Goal: Task Accomplishment & Management: Manage account settings

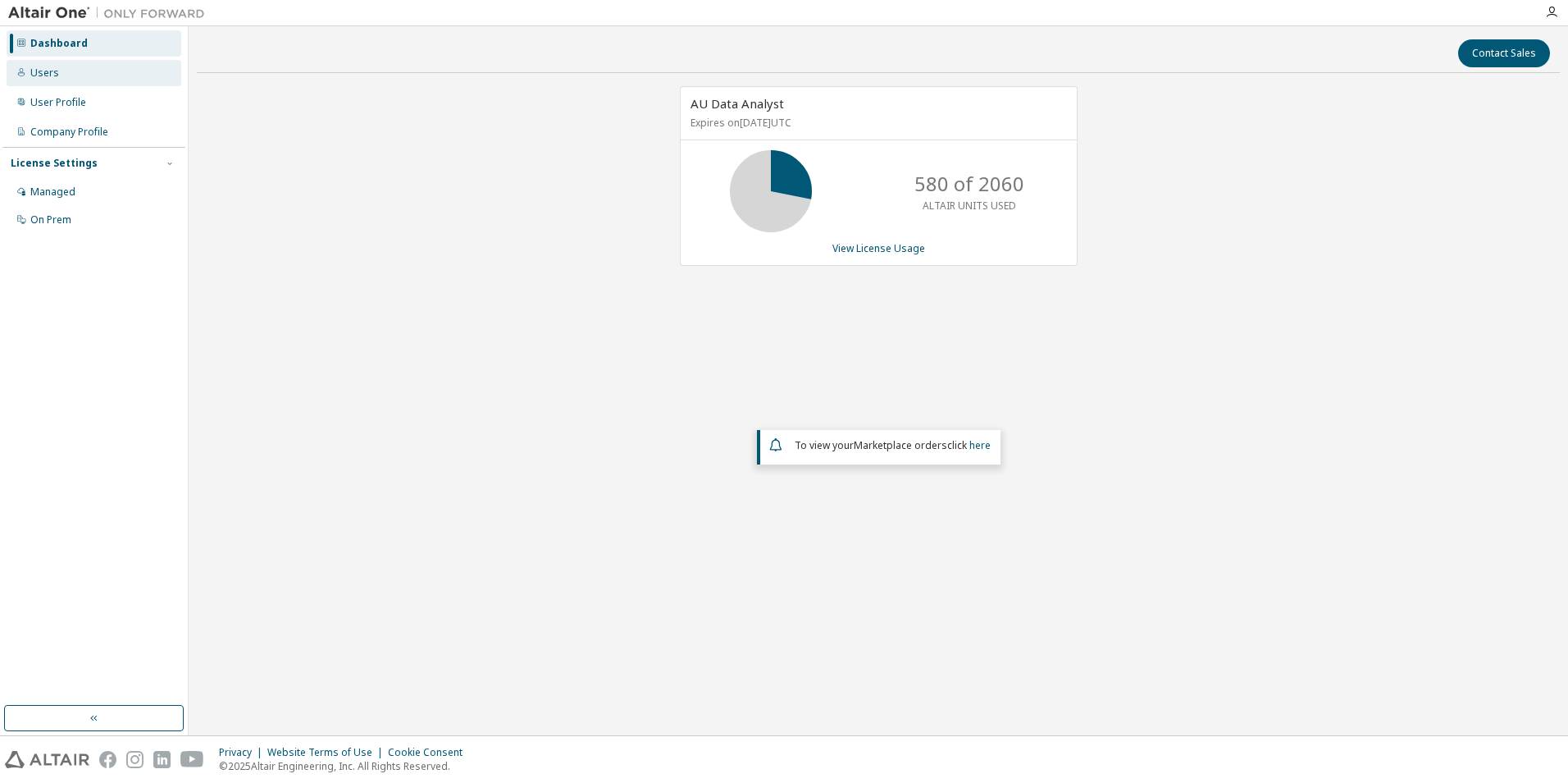
drag, startPoint x: 68, startPoint y: 77, endPoint x: 60, endPoint y: 82, distance: 9.4
click at [68, 77] on div "Users" at bounding box center [94, 72] width 175 height 26
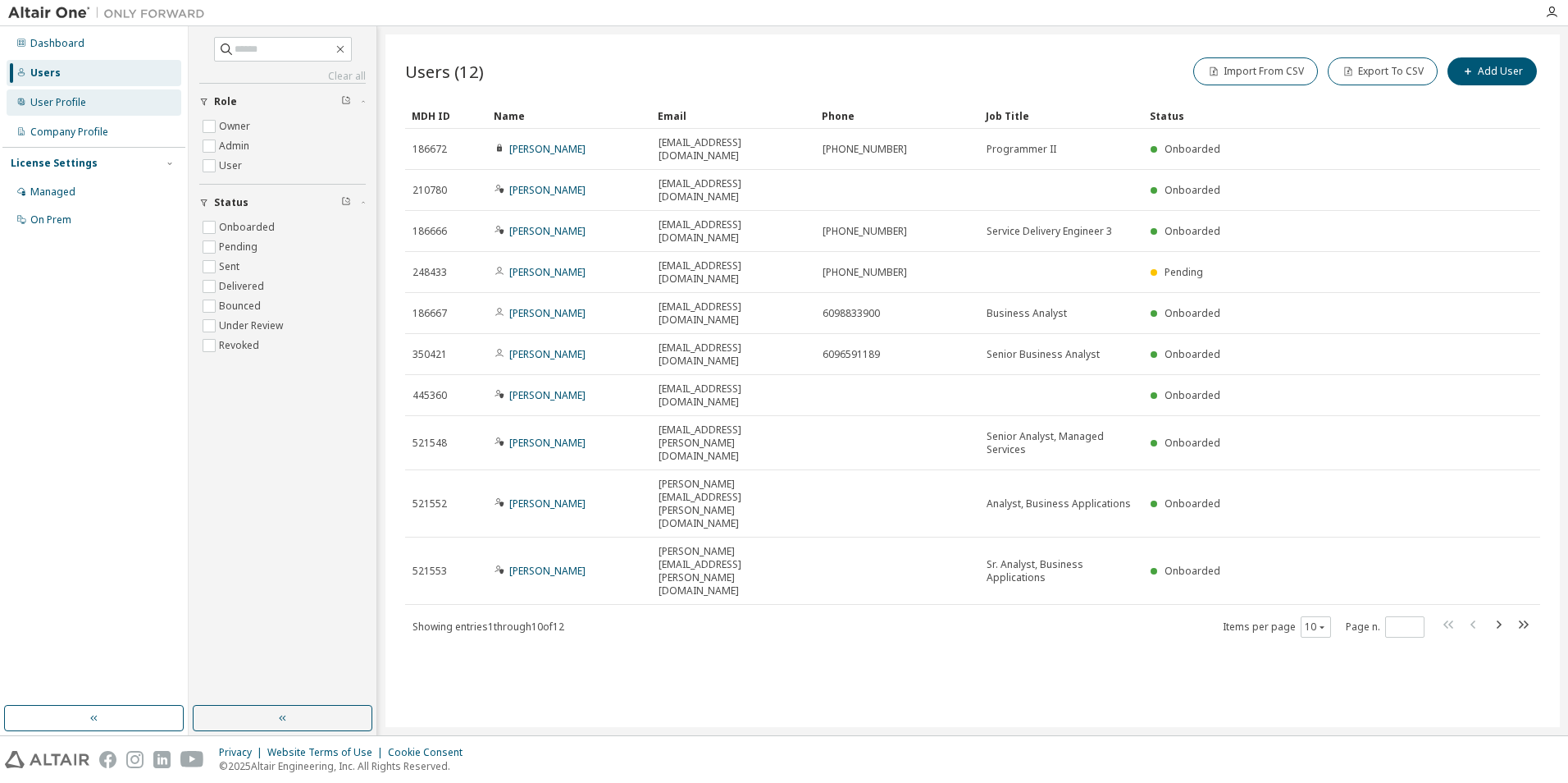
click at [65, 114] on div "User Profile" at bounding box center [94, 102] width 175 height 26
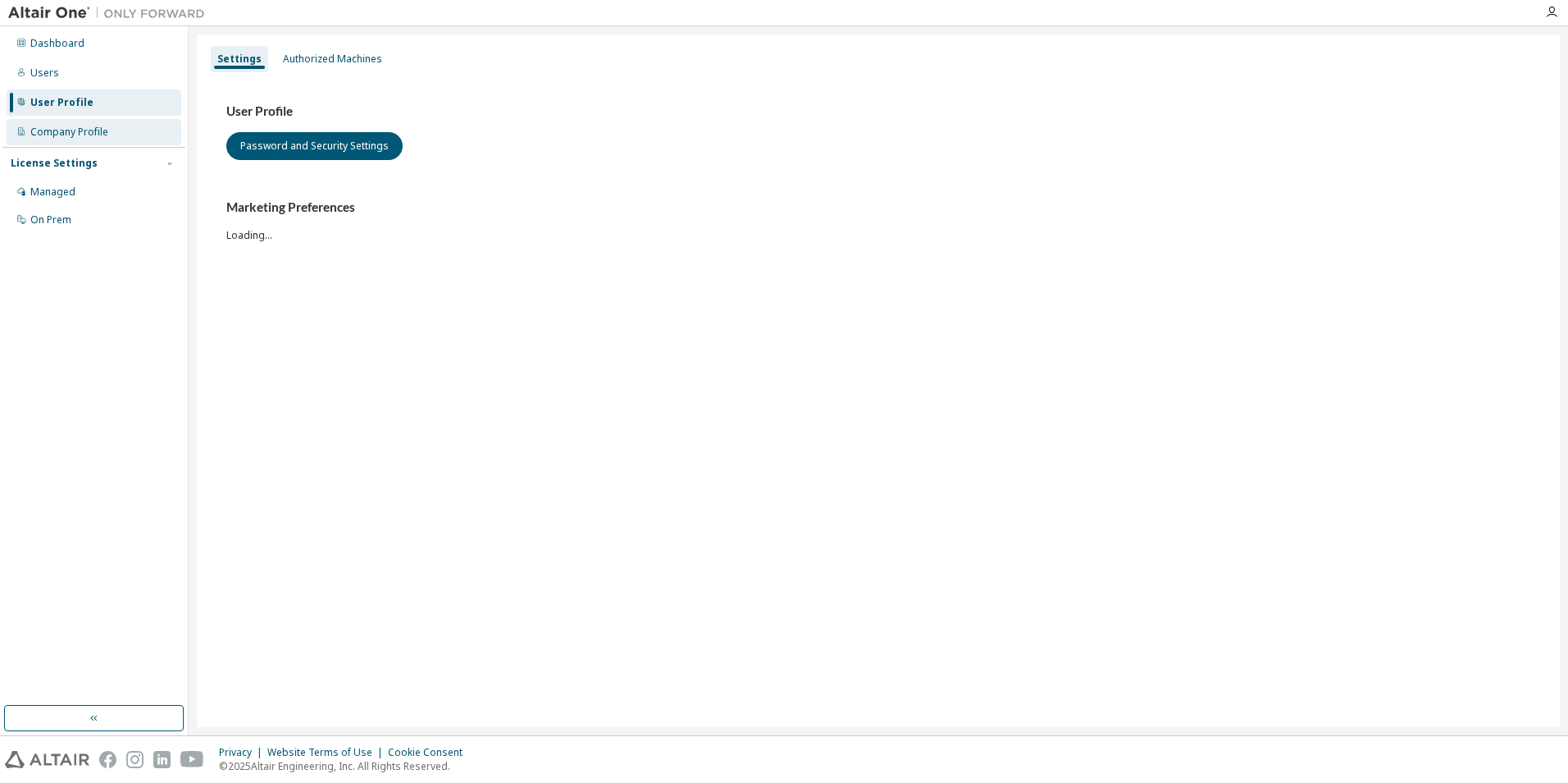
click at [69, 134] on div "Company Profile" at bounding box center [70, 132] width 78 height 13
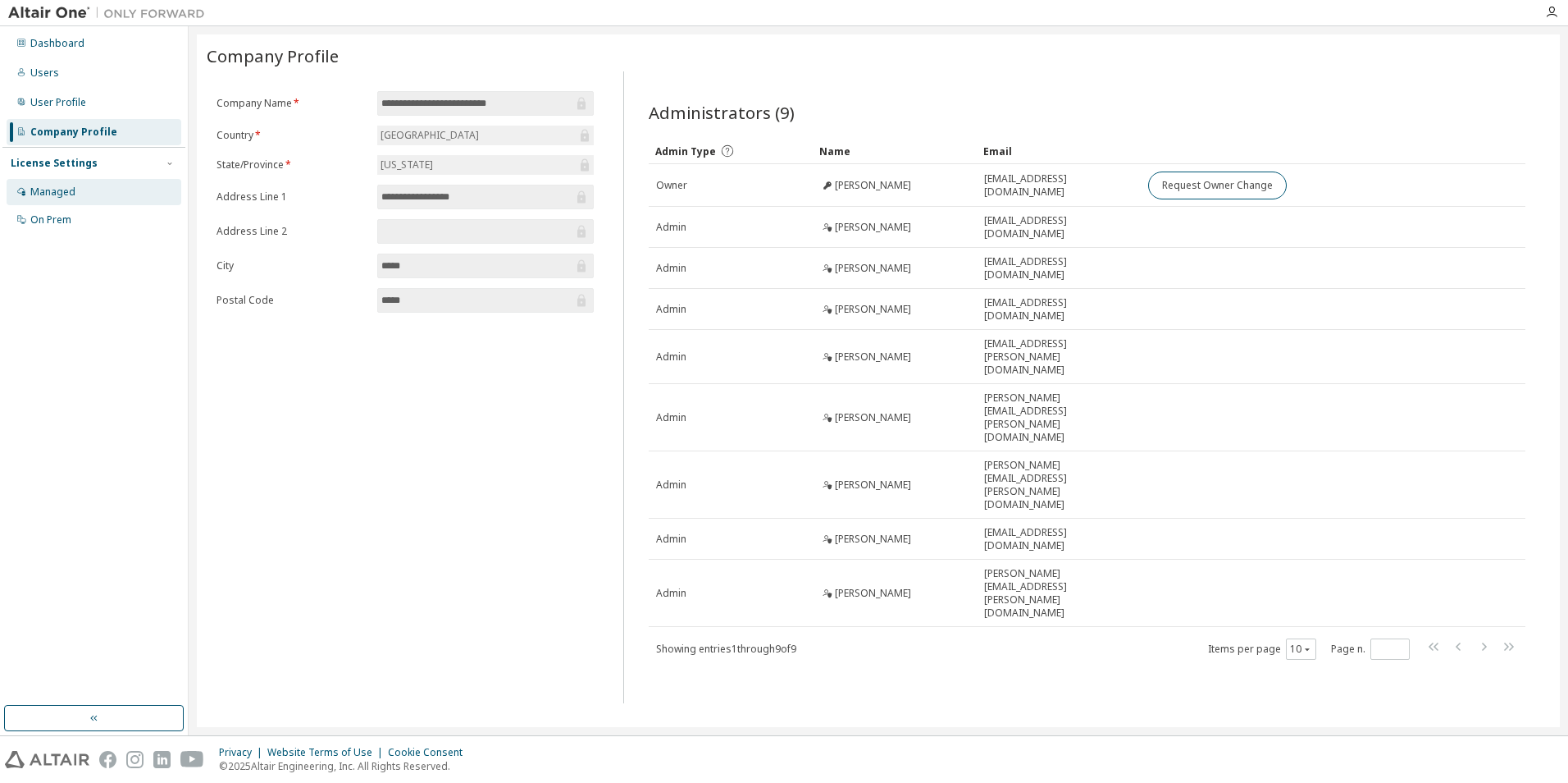
click at [71, 185] on div "Managed" at bounding box center [53, 191] width 45 height 13
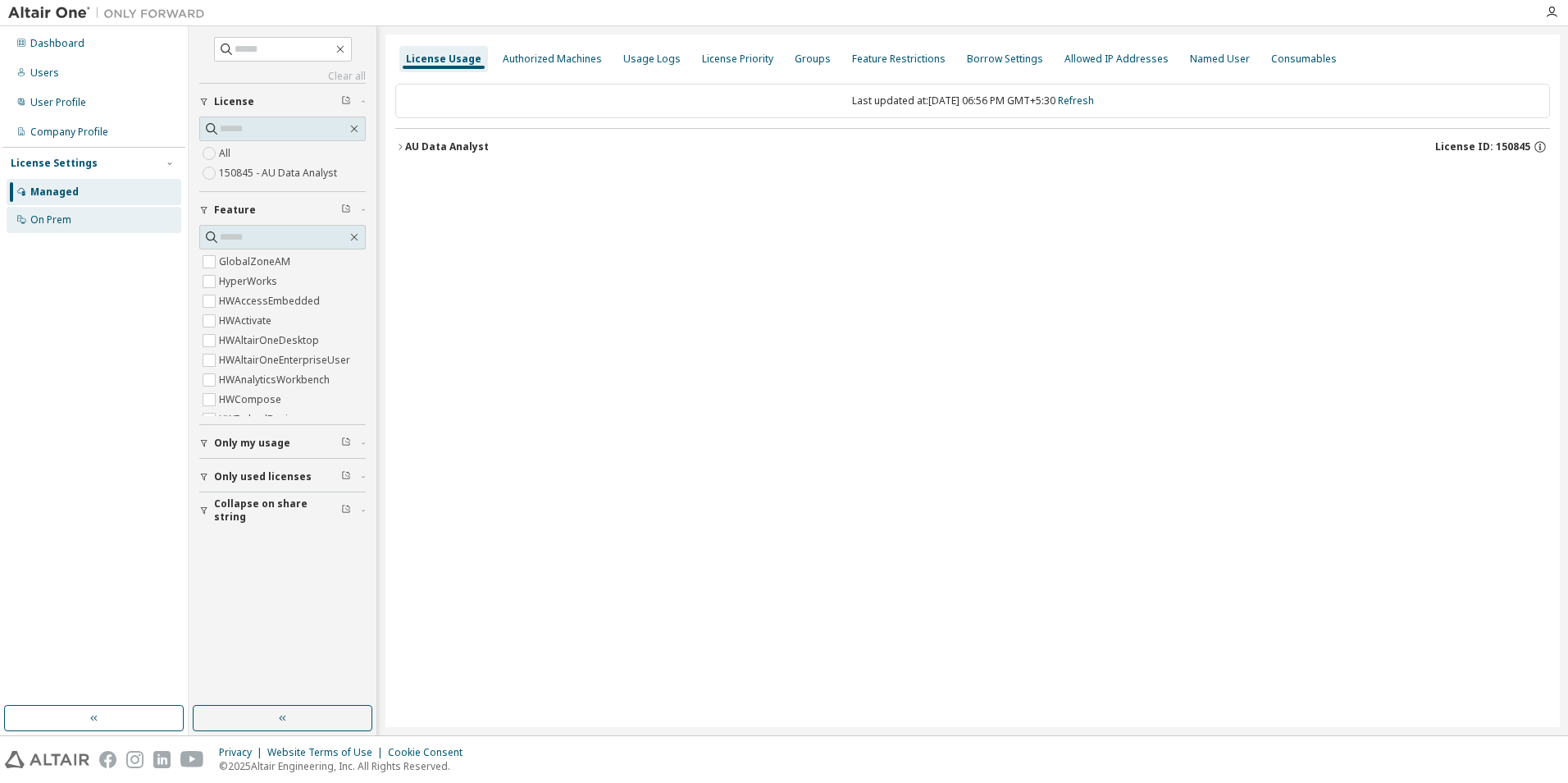
click at [59, 221] on div "On Prem" at bounding box center [51, 219] width 41 height 13
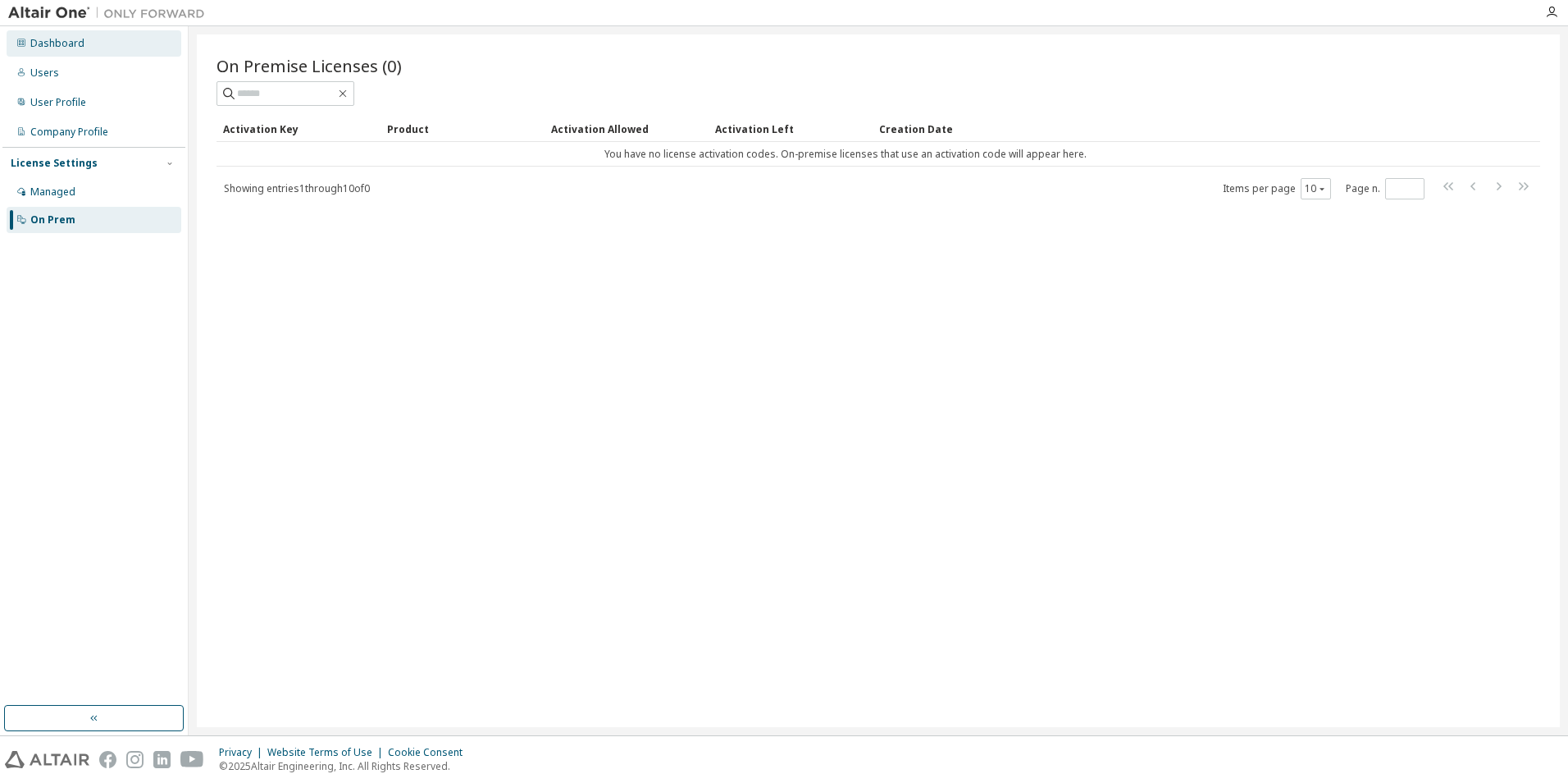
click at [73, 48] on div "Dashboard" at bounding box center [58, 43] width 54 height 13
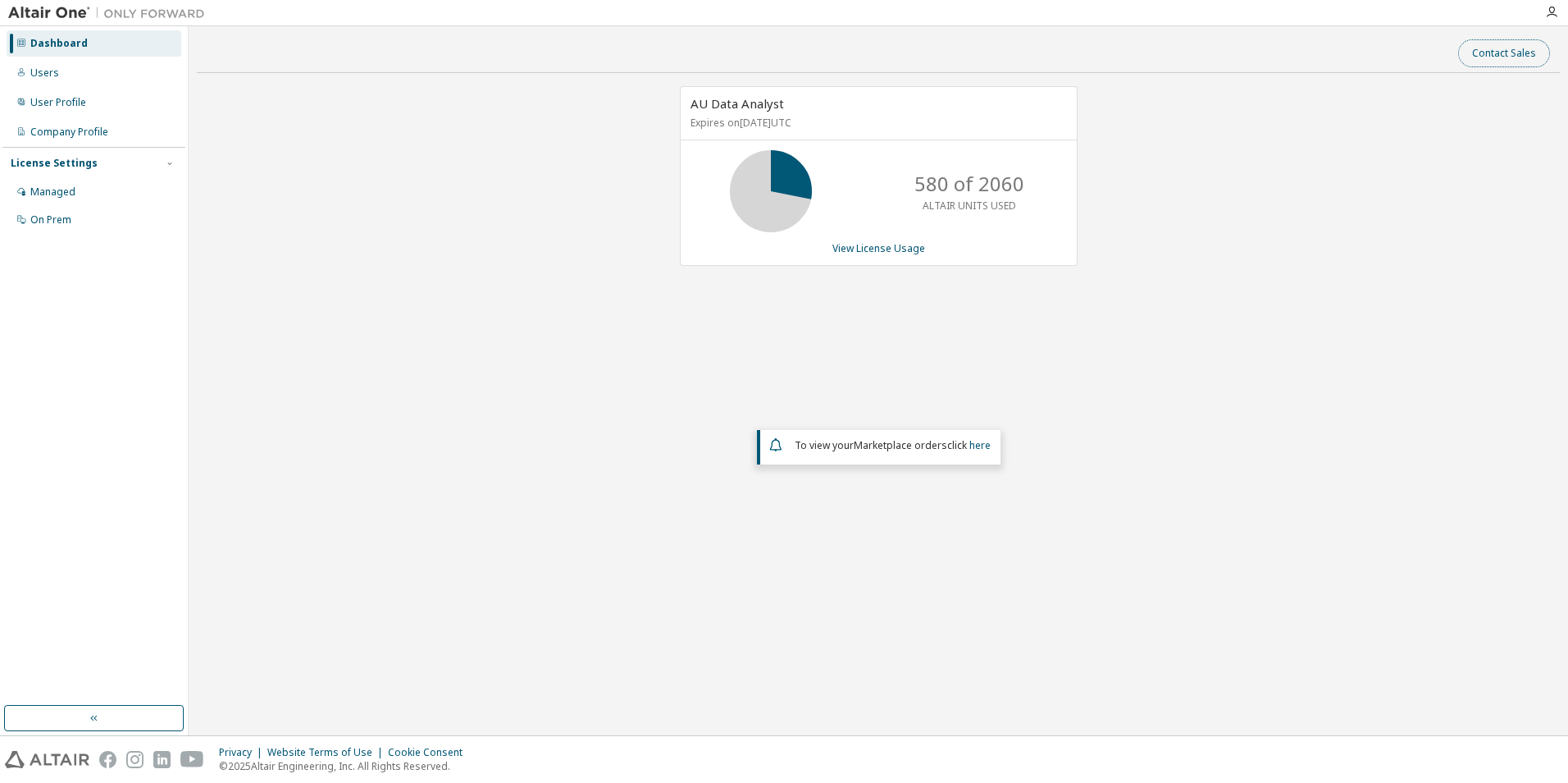
click at [1491, 58] on button "Contact Sales" at bounding box center [1504, 53] width 92 height 28
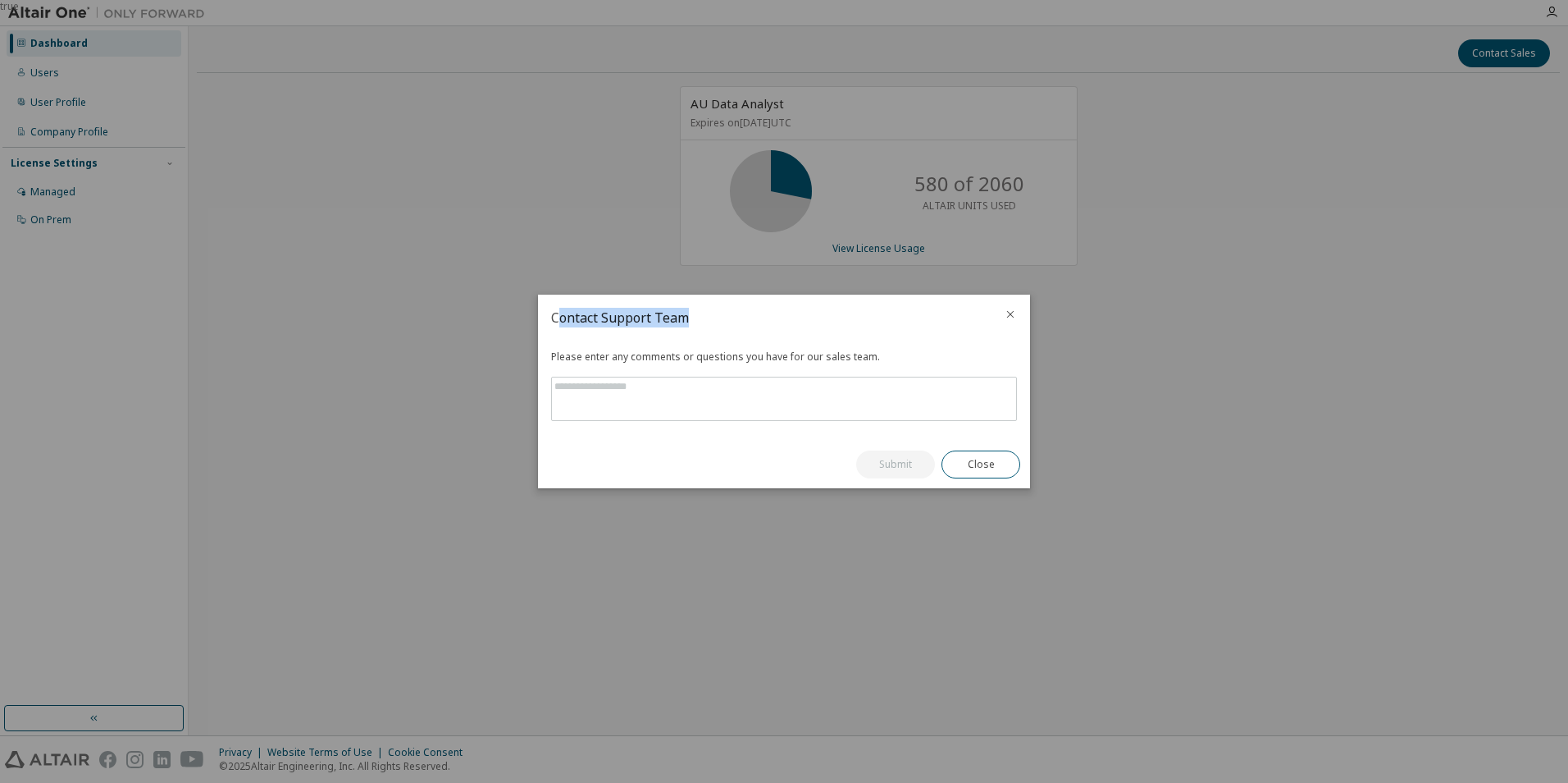
drag, startPoint x: 563, startPoint y: 314, endPoint x: 690, endPoint y: 323, distance: 127.3
click at [690, 323] on h2 "Contact Support Team" at bounding box center [764, 317] width 453 height 46
drag, startPoint x: 690, startPoint y: 323, endPoint x: 670, endPoint y: 388, distance: 68.0
click at [670, 388] on textarea at bounding box center [784, 399] width 464 height 43
click at [971, 464] on button "Close" at bounding box center [981, 464] width 79 height 28
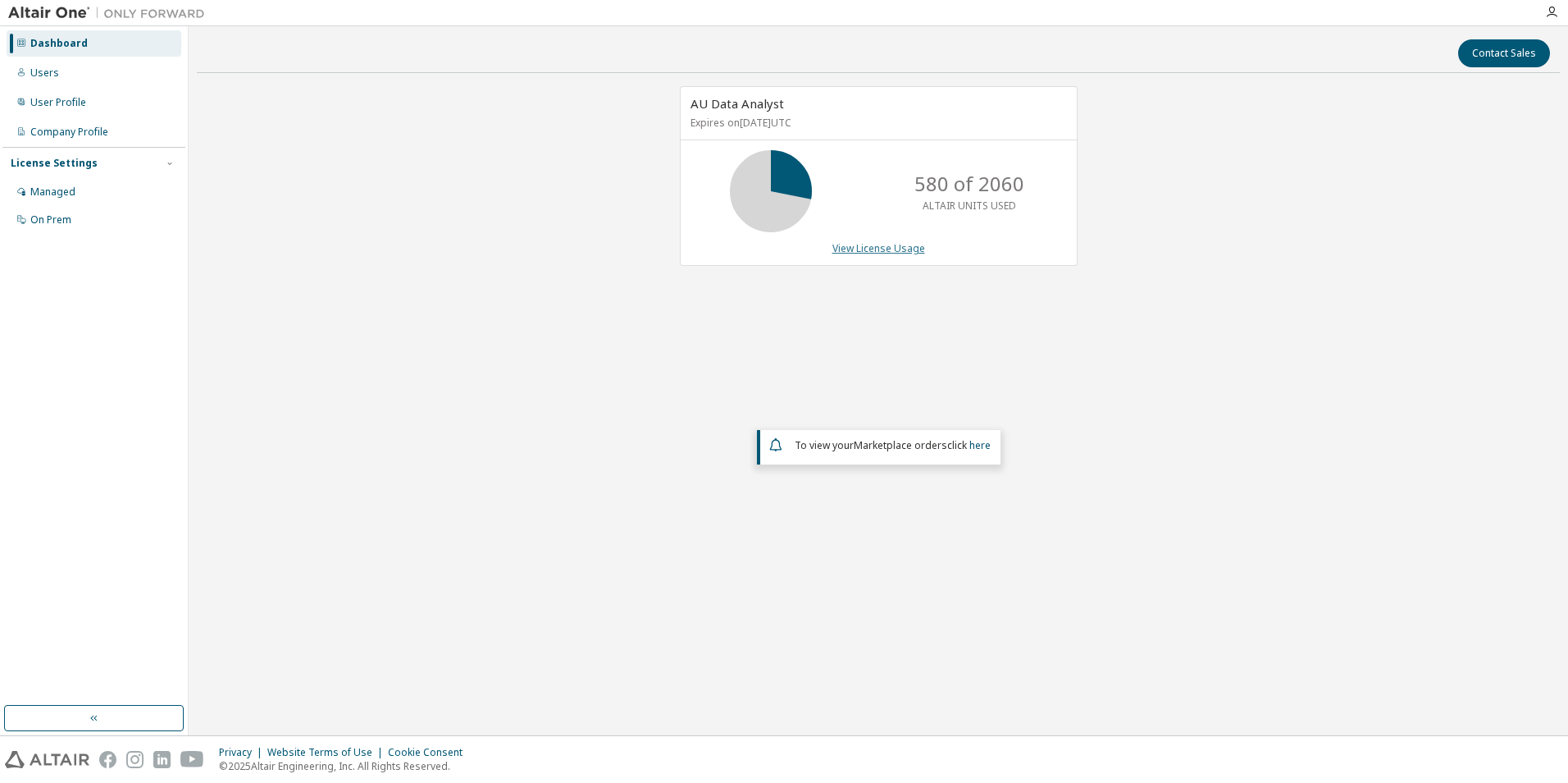
click at [871, 246] on link "View License Usage" at bounding box center [879, 248] width 93 height 14
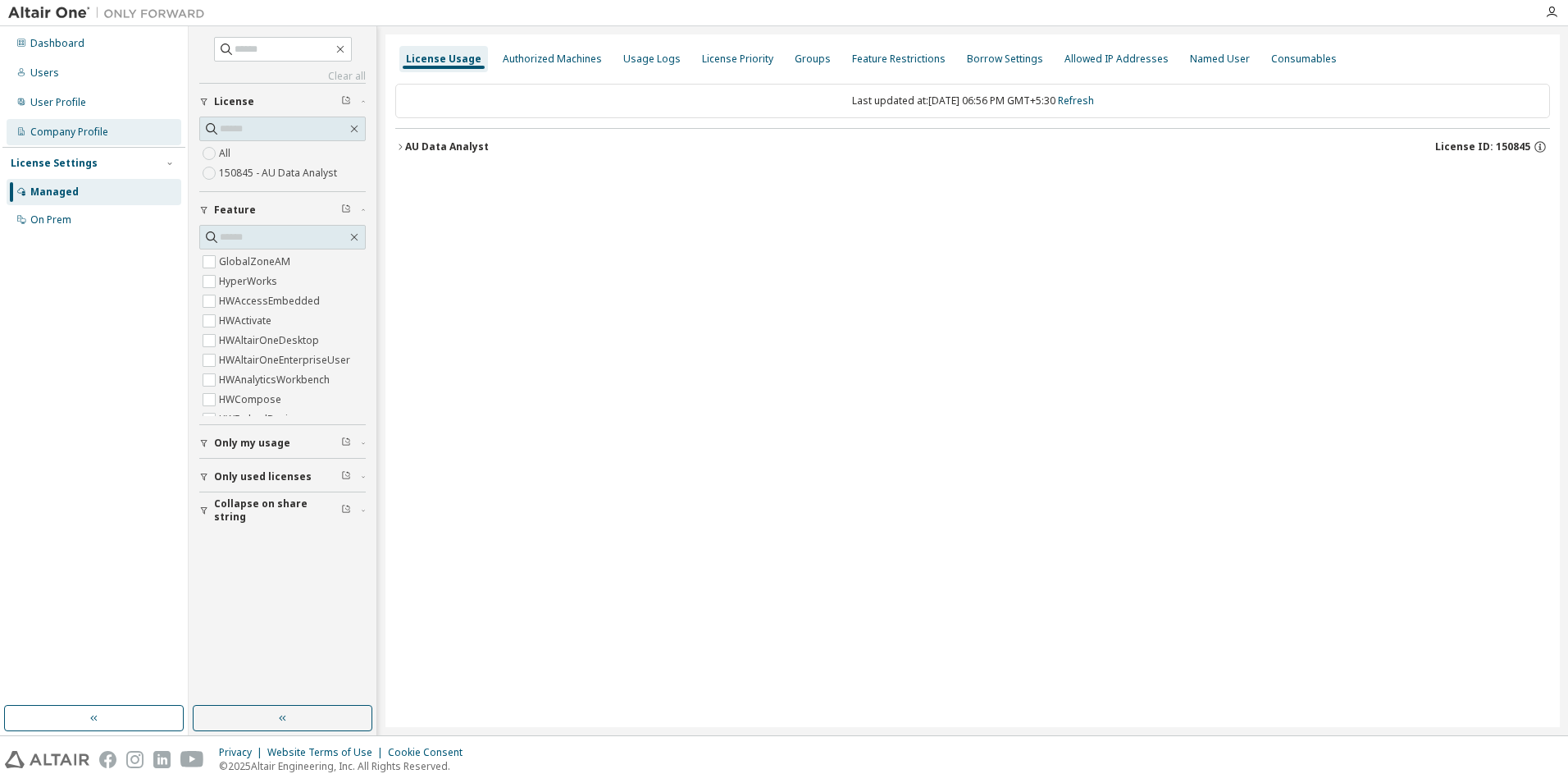
click at [88, 141] on div "Company Profile" at bounding box center [94, 132] width 175 height 26
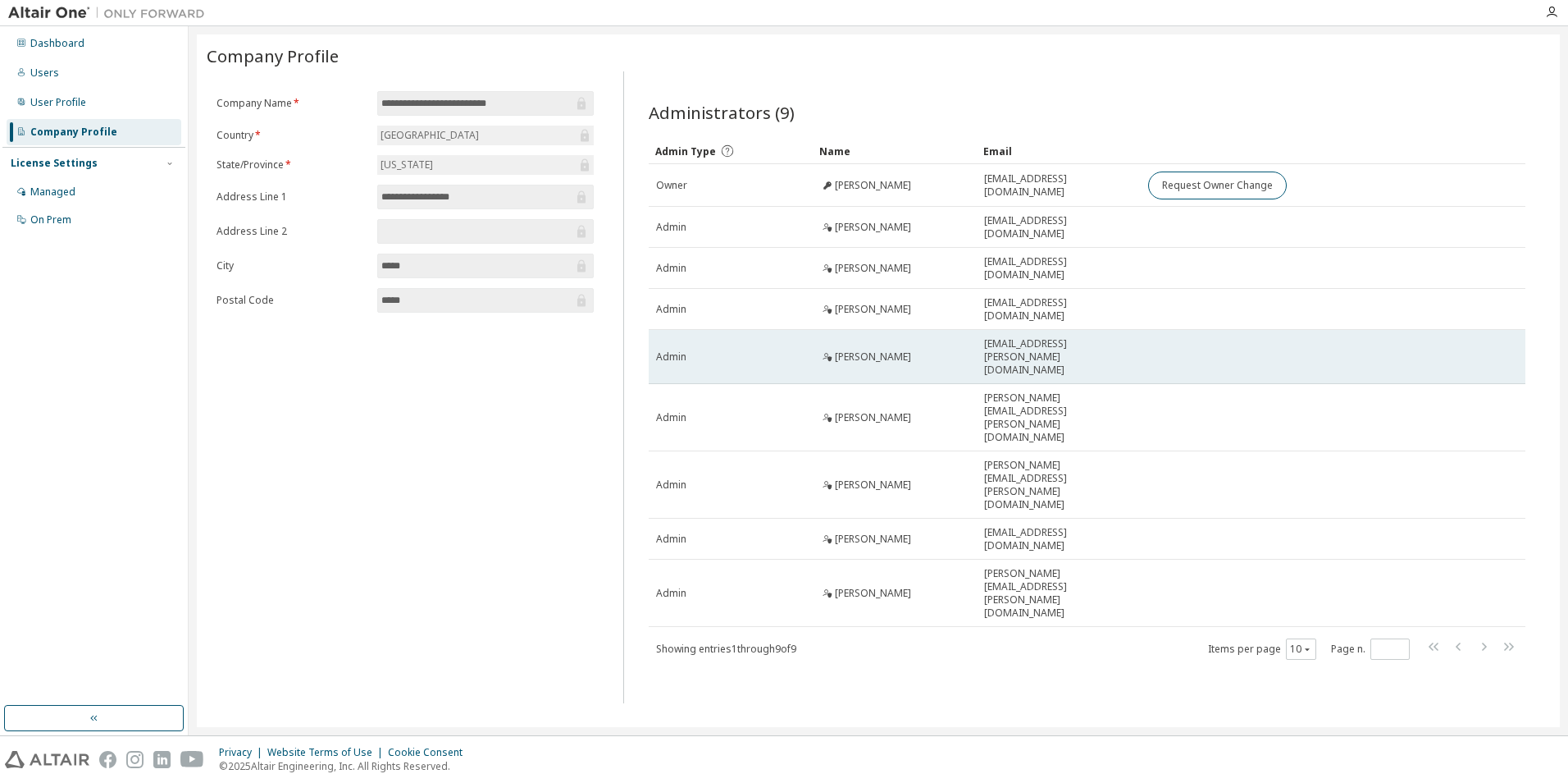
click at [732, 350] on div "Admin" at bounding box center [731, 356] width 150 height 13
drag, startPoint x: 666, startPoint y: 347, endPoint x: 873, endPoint y: 345, distance: 207.0
click at [873, 345] on tr "Admin [PERSON_NAME] [EMAIL_ADDRESS][PERSON_NAME][DOMAIN_NAME]" at bounding box center [1087, 357] width 877 height 54
drag, startPoint x: 1090, startPoint y: 343, endPoint x: 669, endPoint y: 344, distance: 421.0
click at [669, 344] on tr "Admin [PERSON_NAME] [EMAIL_ADDRESS][PERSON_NAME][DOMAIN_NAME]" at bounding box center [1087, 357] width 877 height 54
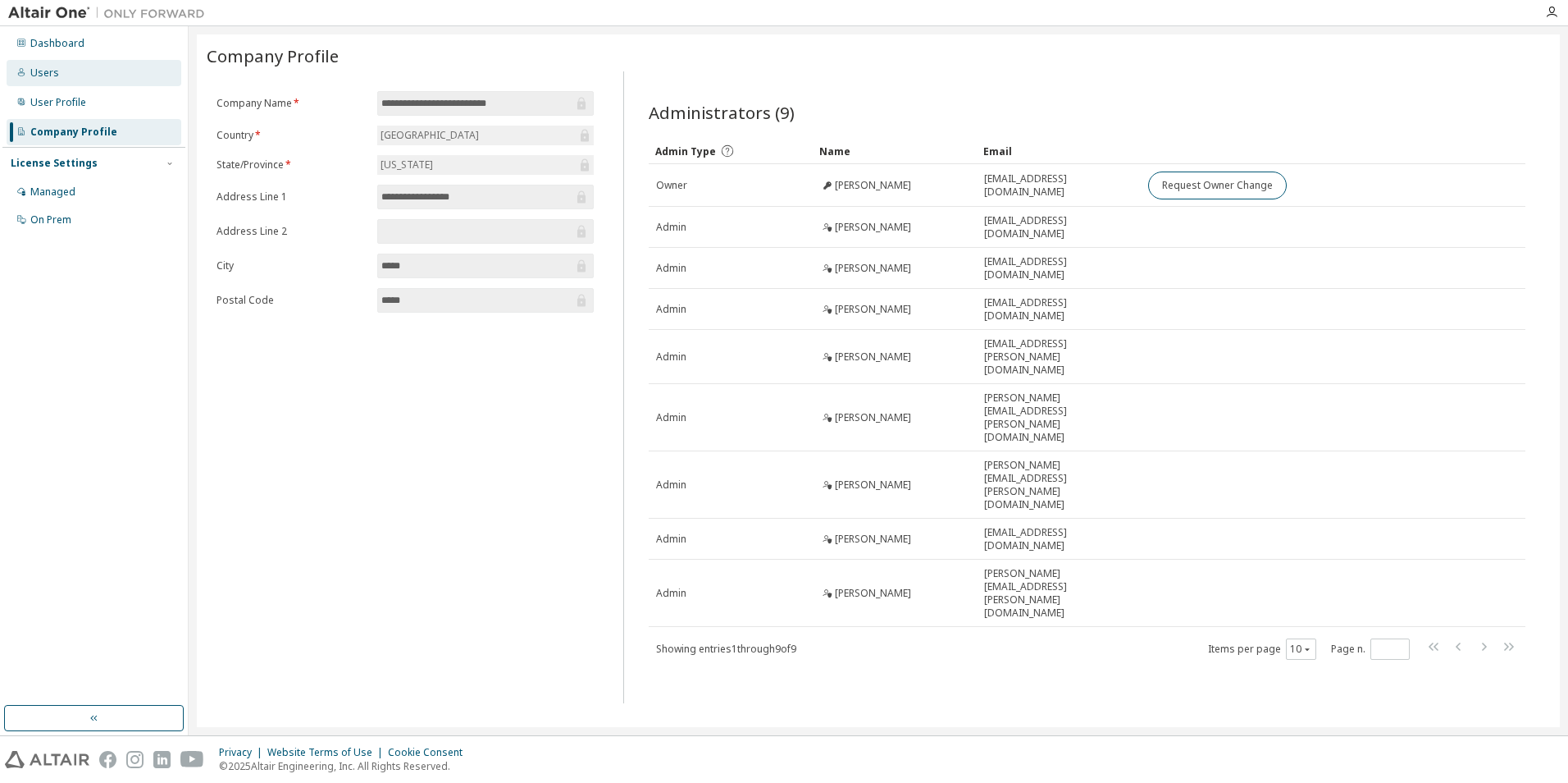
click at [65, 73] on div "Users" at bounding box center [94, 72] width 175 height 26
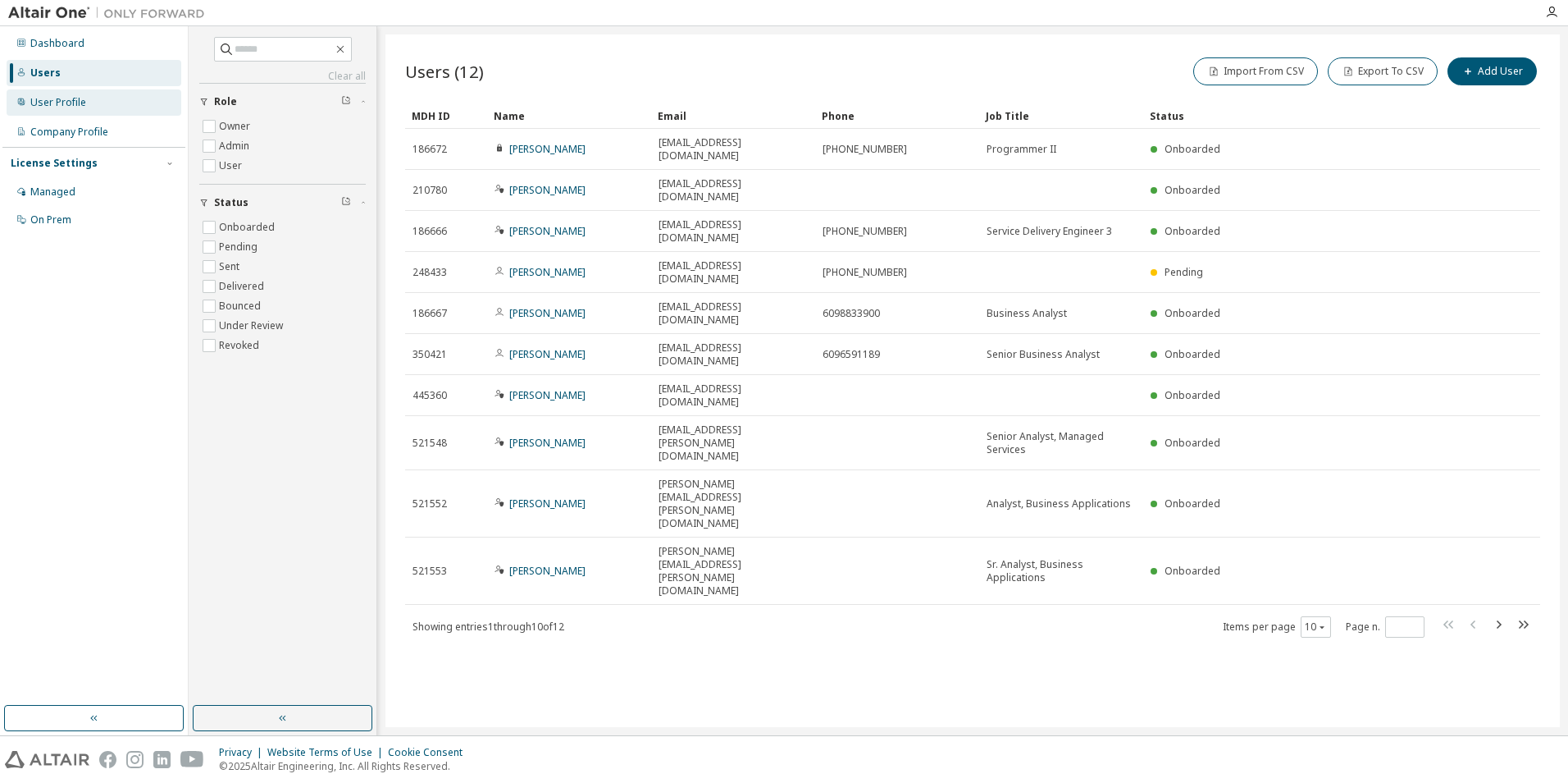
click at [117, 102] on div "User Profile" at bounding box center [94, 102] width 175 height 26
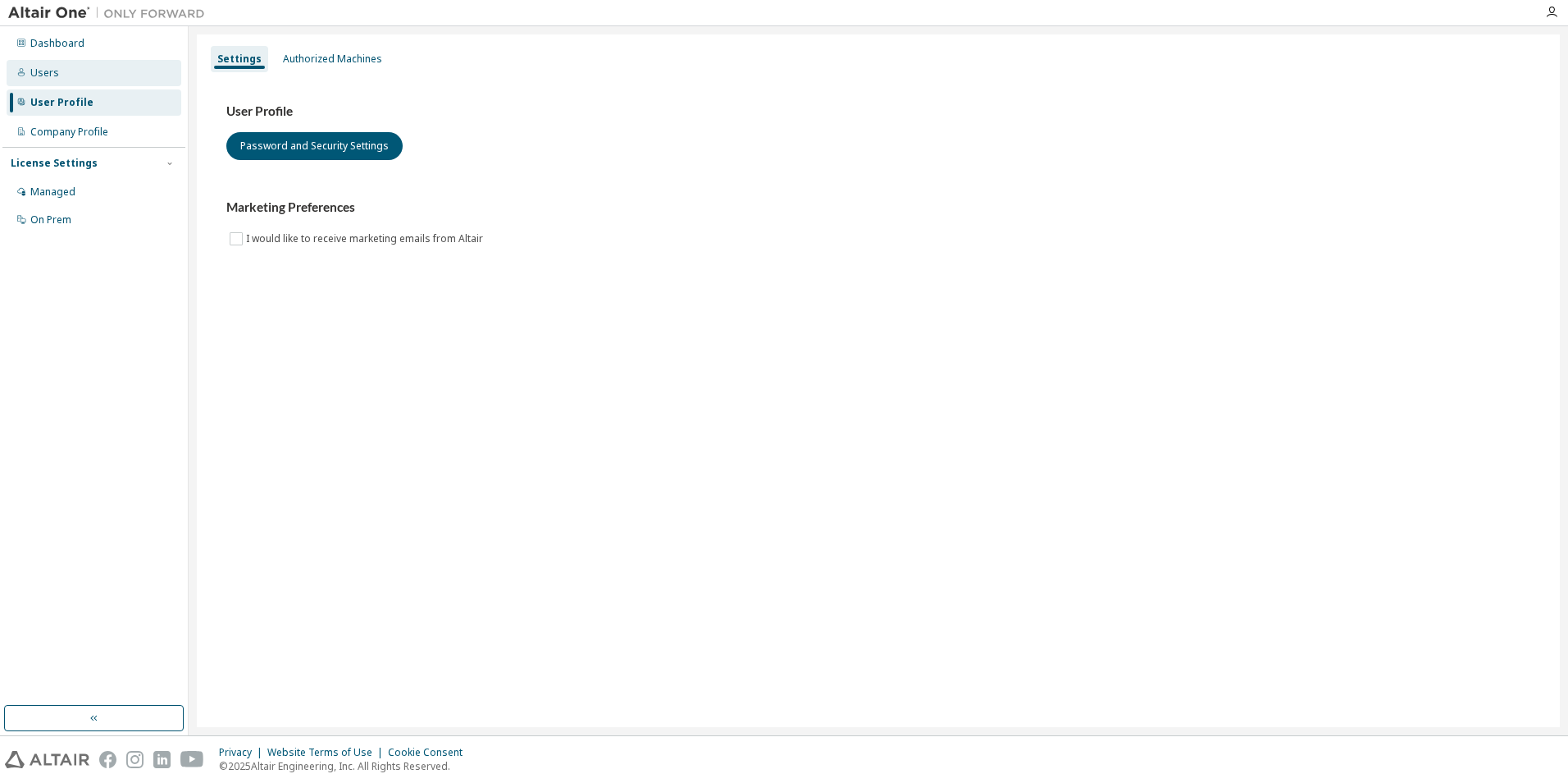
click at [116, 82] on div "Users" at bounding box center [94, 72] width 175 height 26
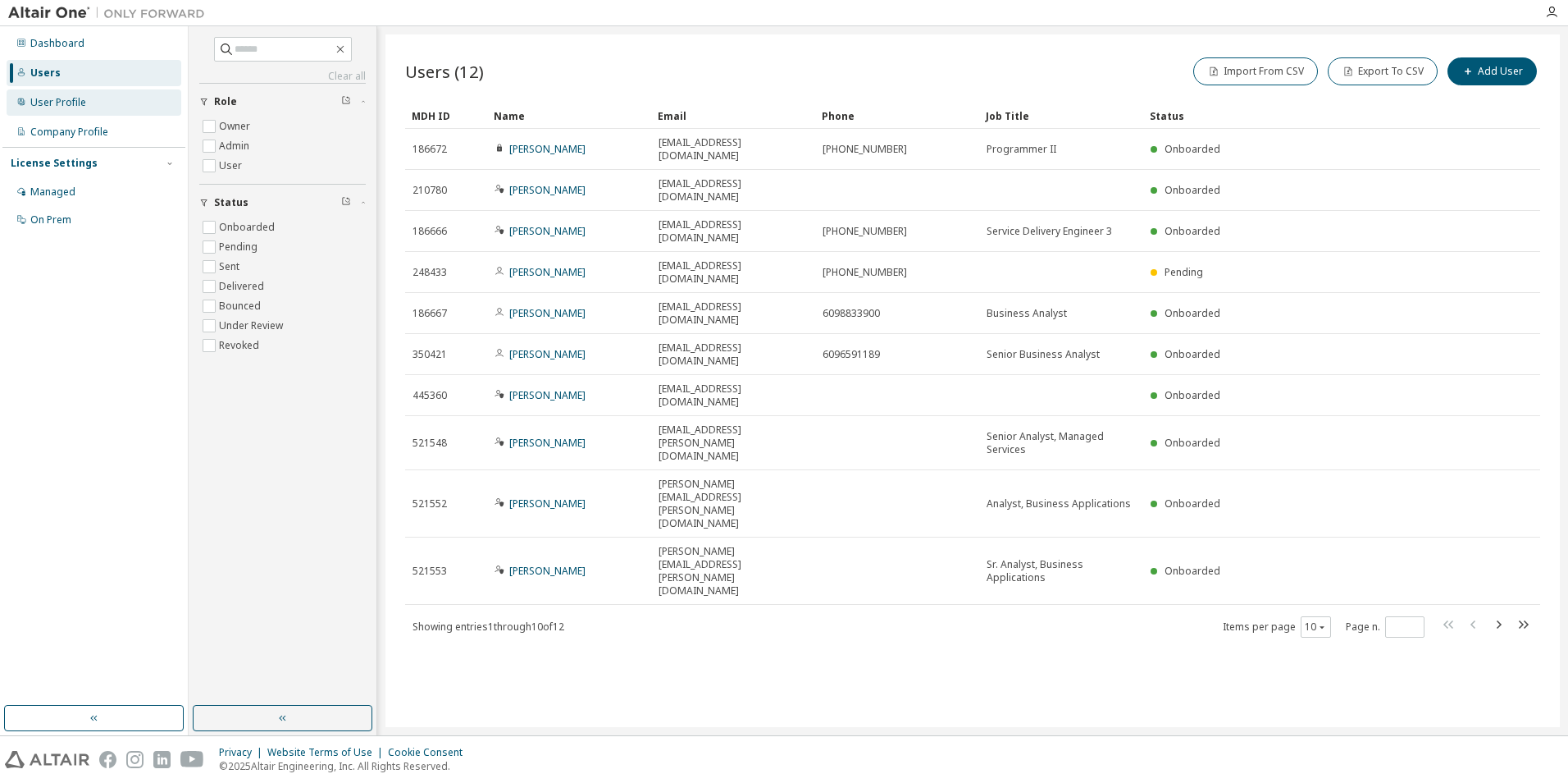
click at [116, 92] on div "User Profile" at bounding box center [94, 102] width 175 height 26
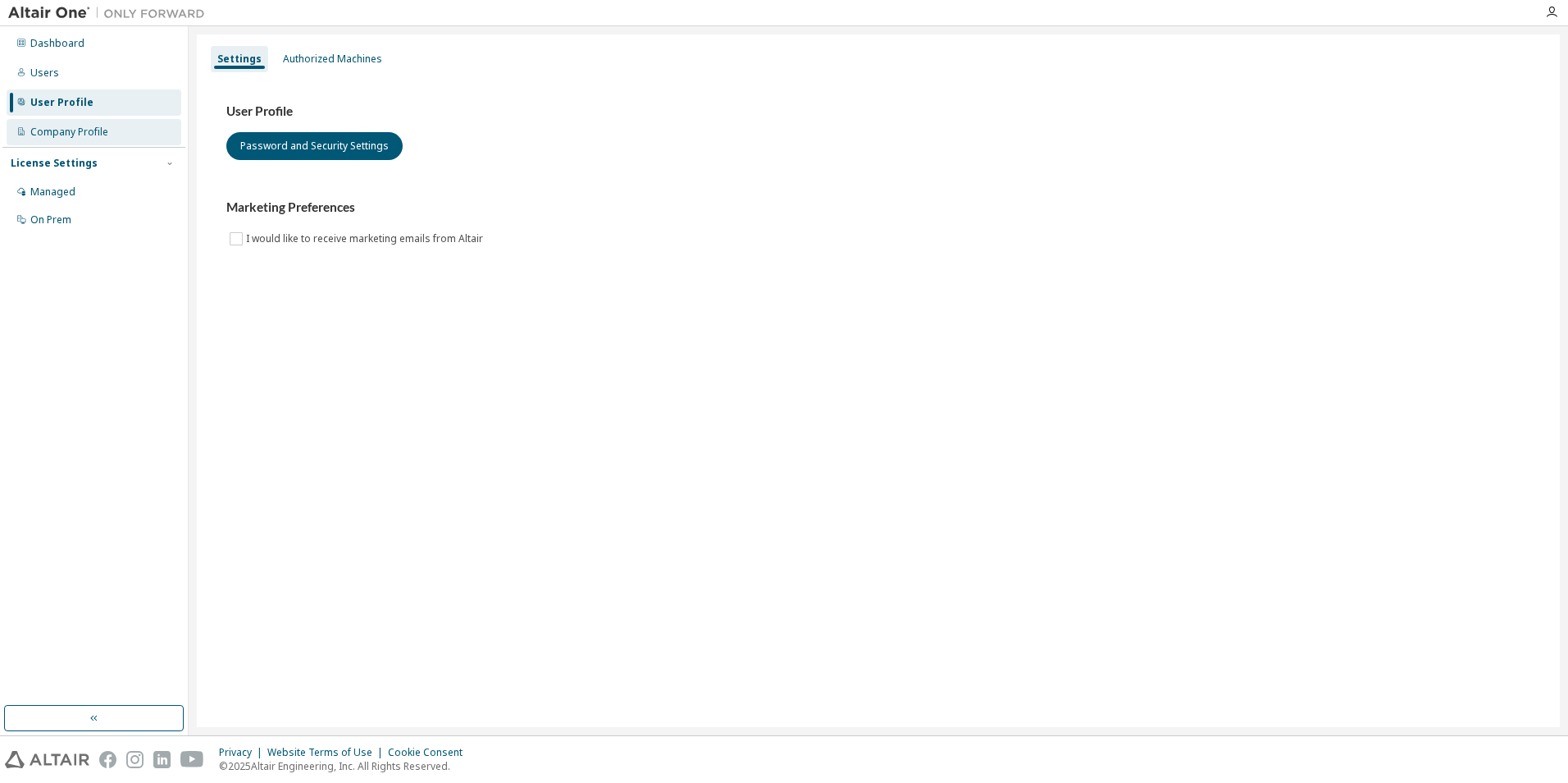
click at [119, 120] on div "Company Profile" at bounding box center [94, 132] width 175 height 26
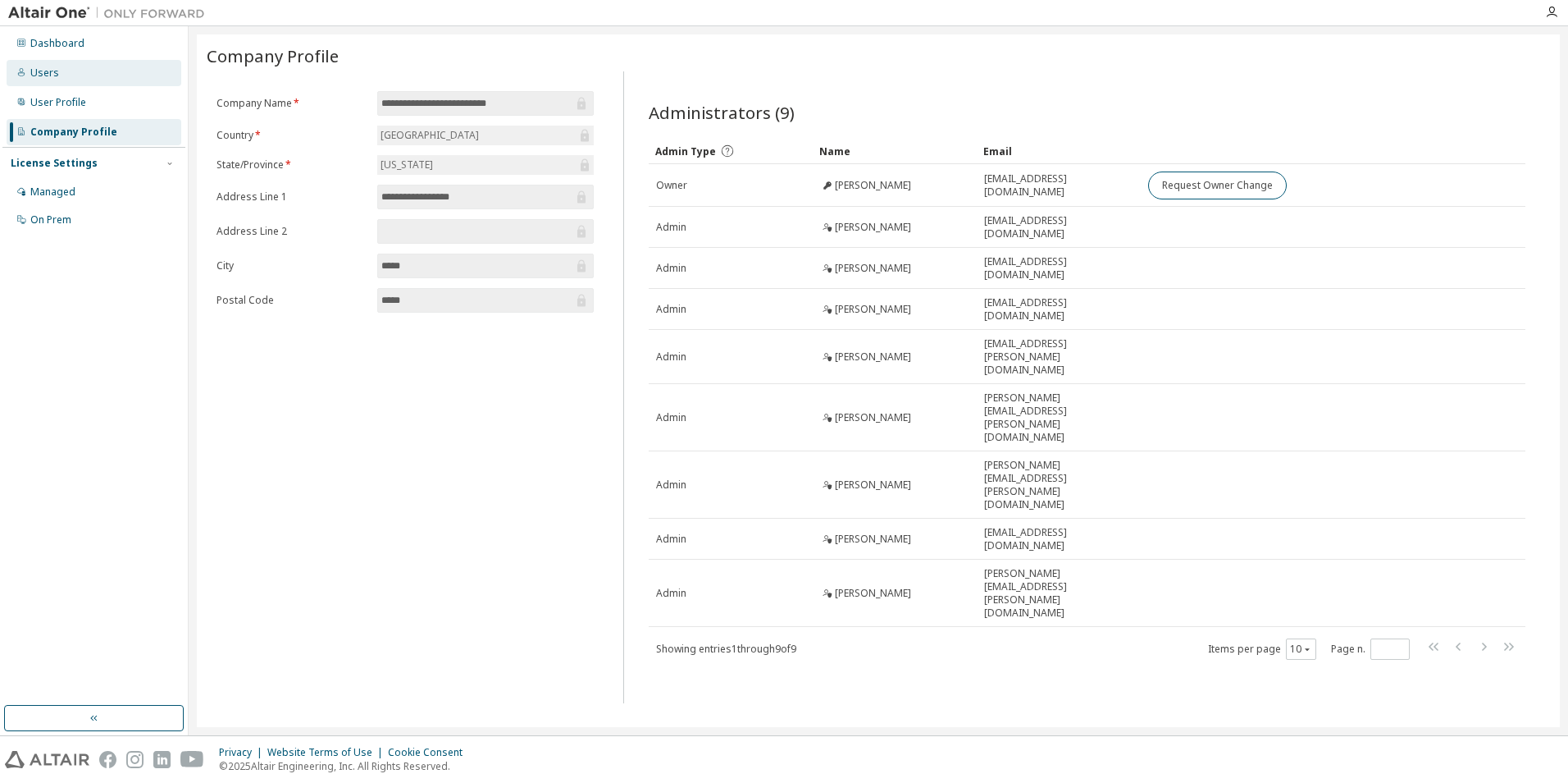
click at [119, 76] on div "Users" at bounding box center [94, 72] width 175 height 26
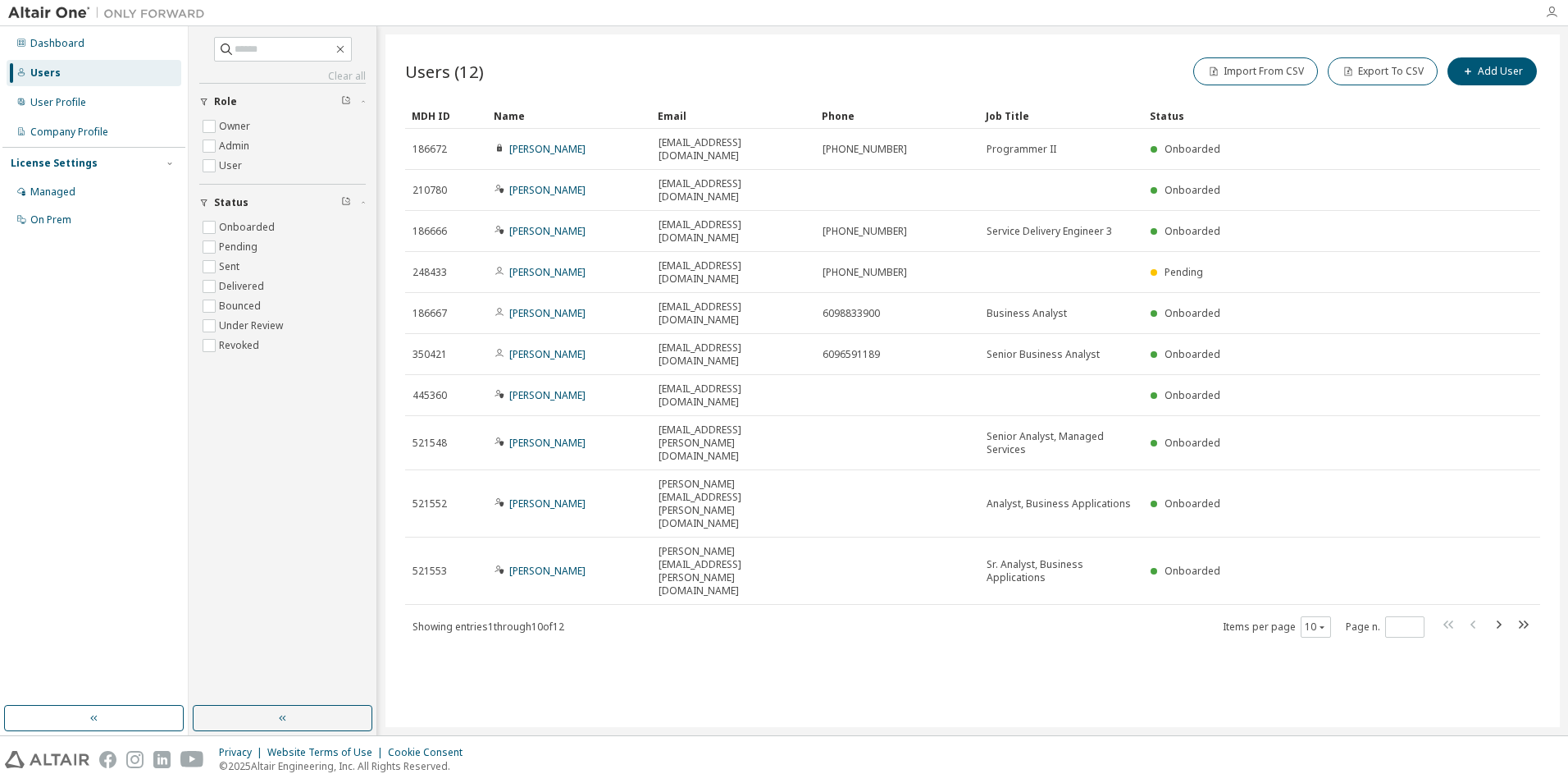
click at [1554, 13] on icon "button" at bounding box center [1551, 12] width 13 height 13
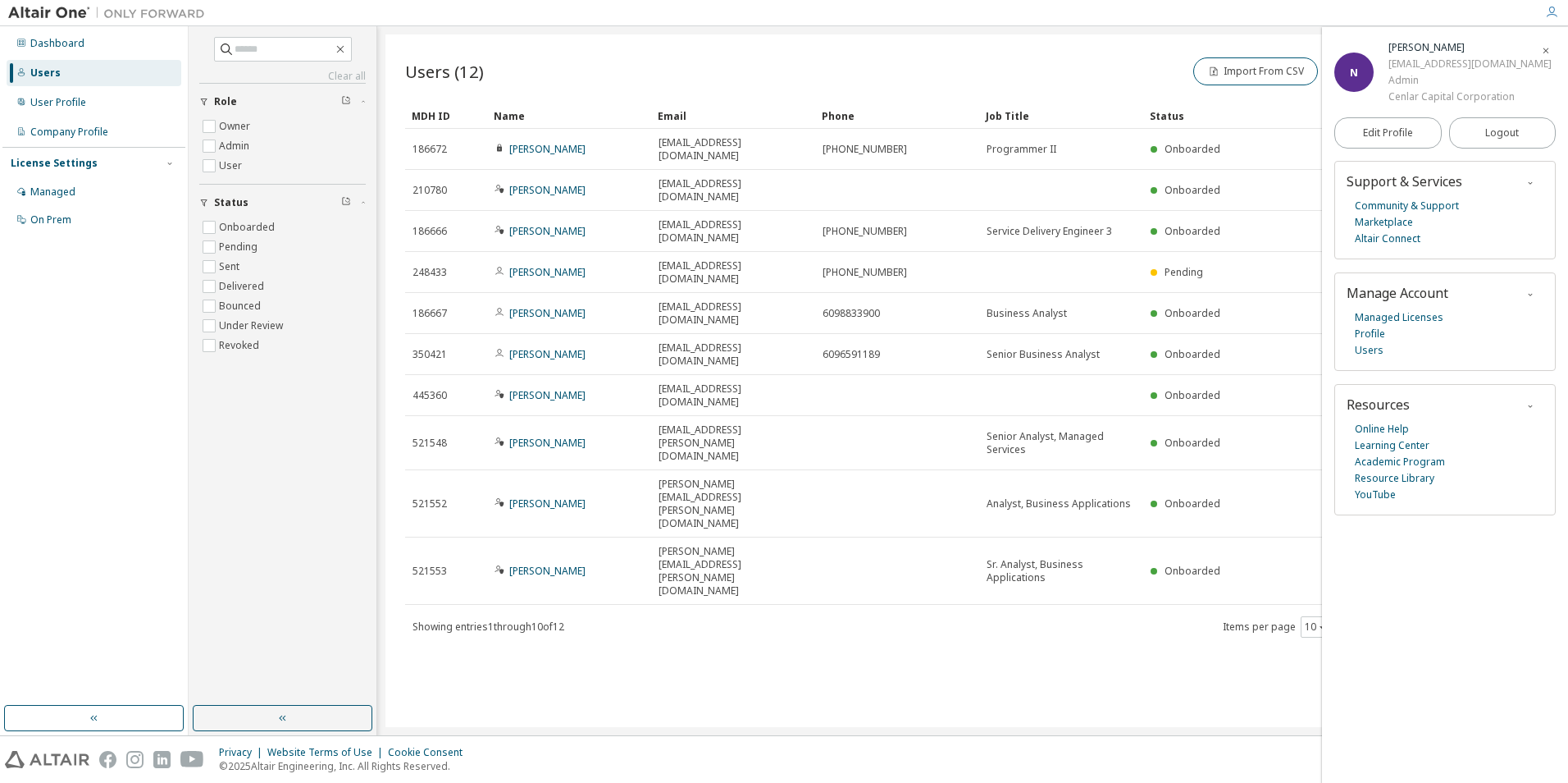
click at [59, 275] on div "Dashboard Users User Profile Company Profile License Settings Managed On Prem" at bounding box center [93, 366] width 183 height 674
click at [67, 196] on div "Managed" at bounding box center [53, 191] width 45 height 13
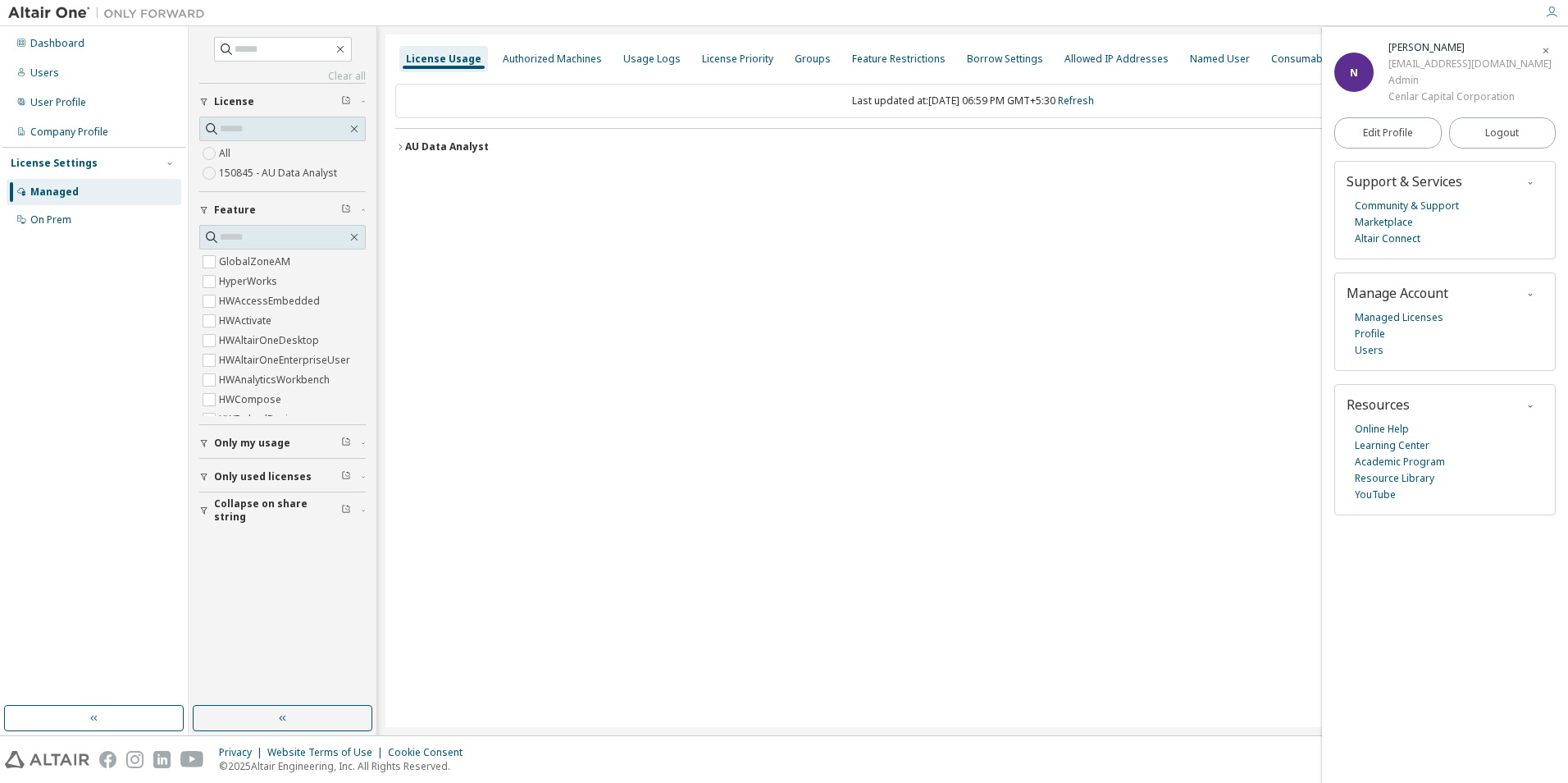
click at [1546, 46] on icon "button" at bounding box center [1546, 51] width 10 height 10
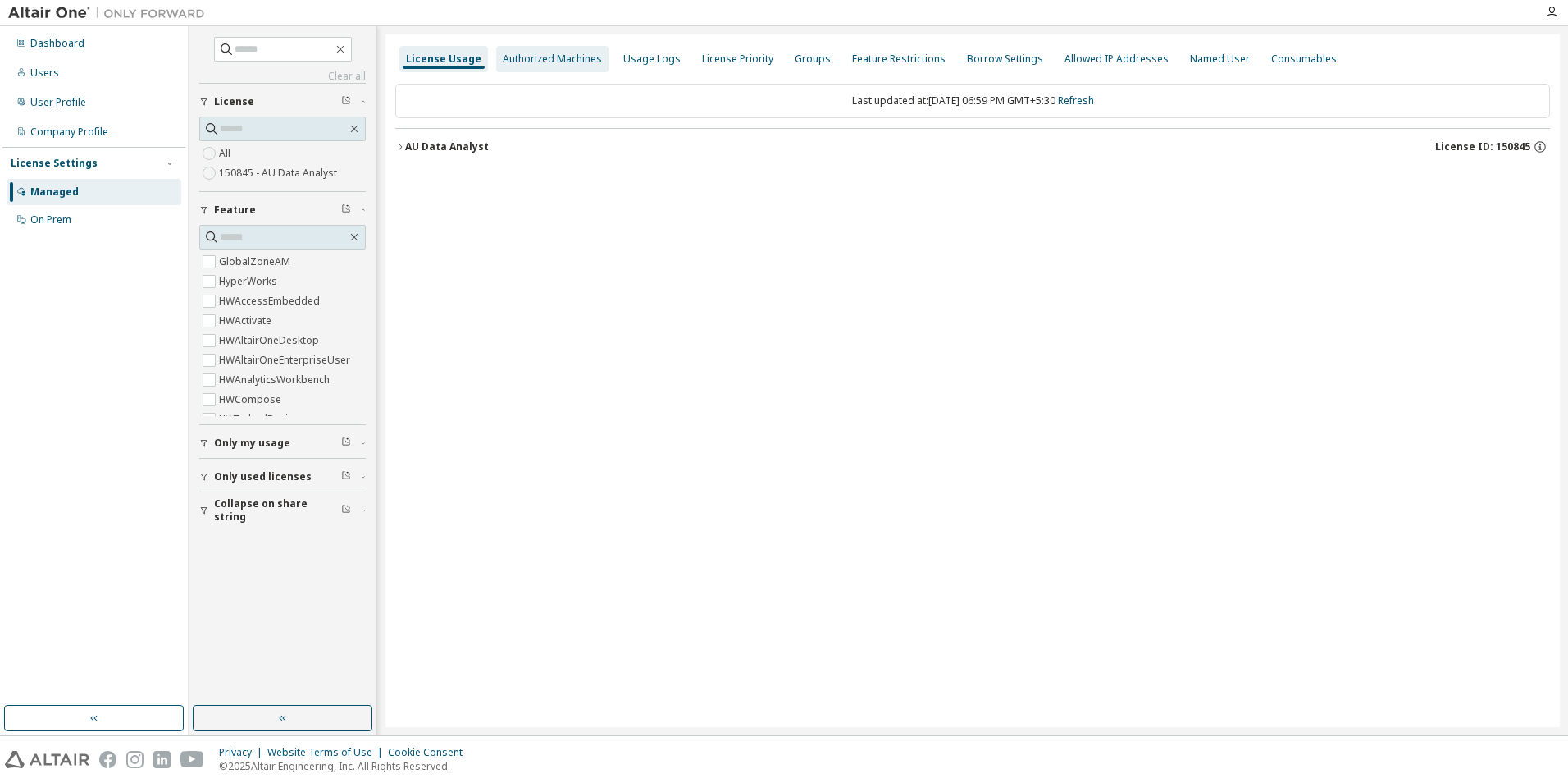
click at [550, 54] on div "Authorized Machines" at bounding box center [552, 59] width 99 height 13
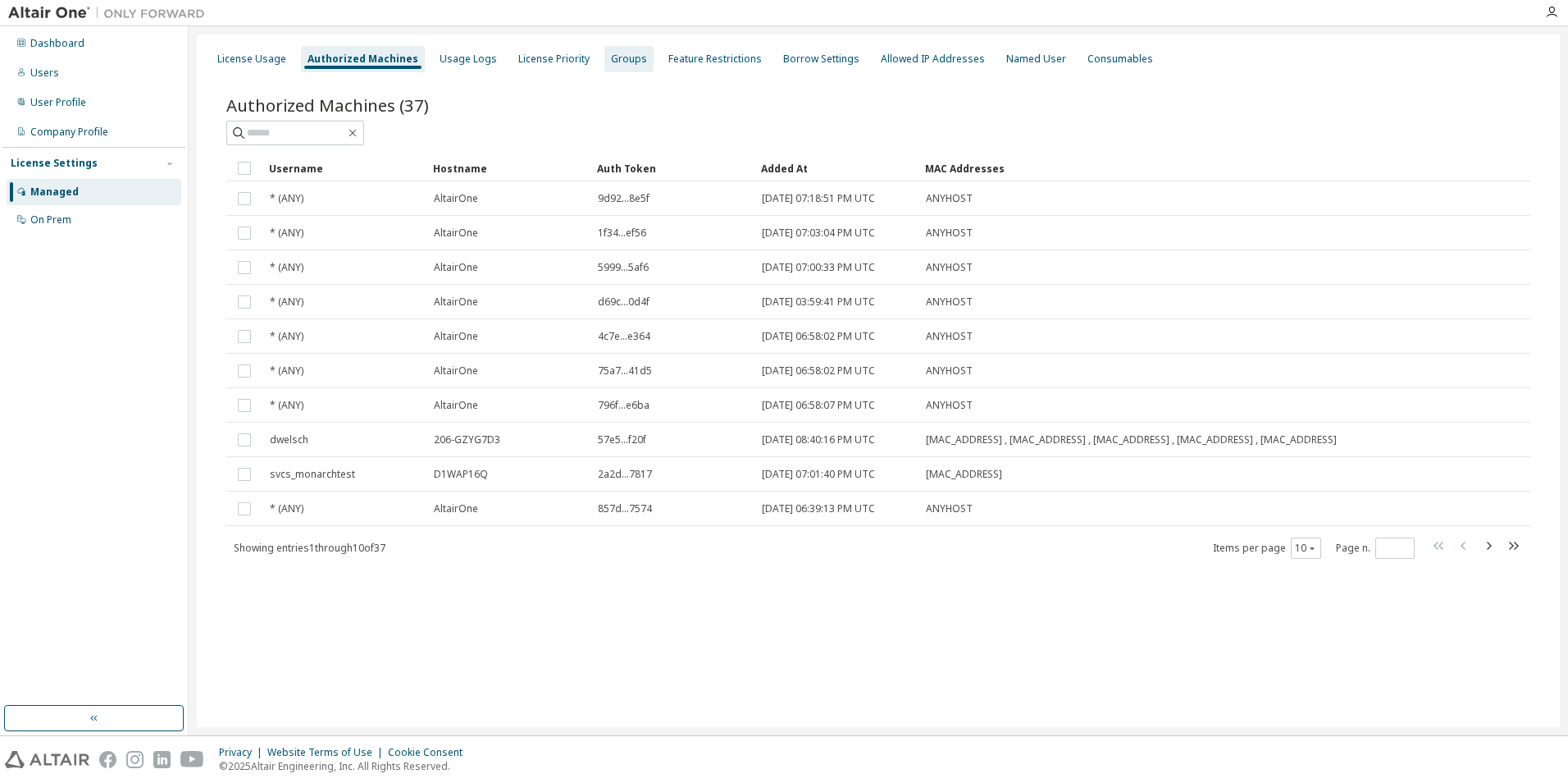
click at [631, 68] on div "Groups" at bounding box center [629, 59] width 49 height 26
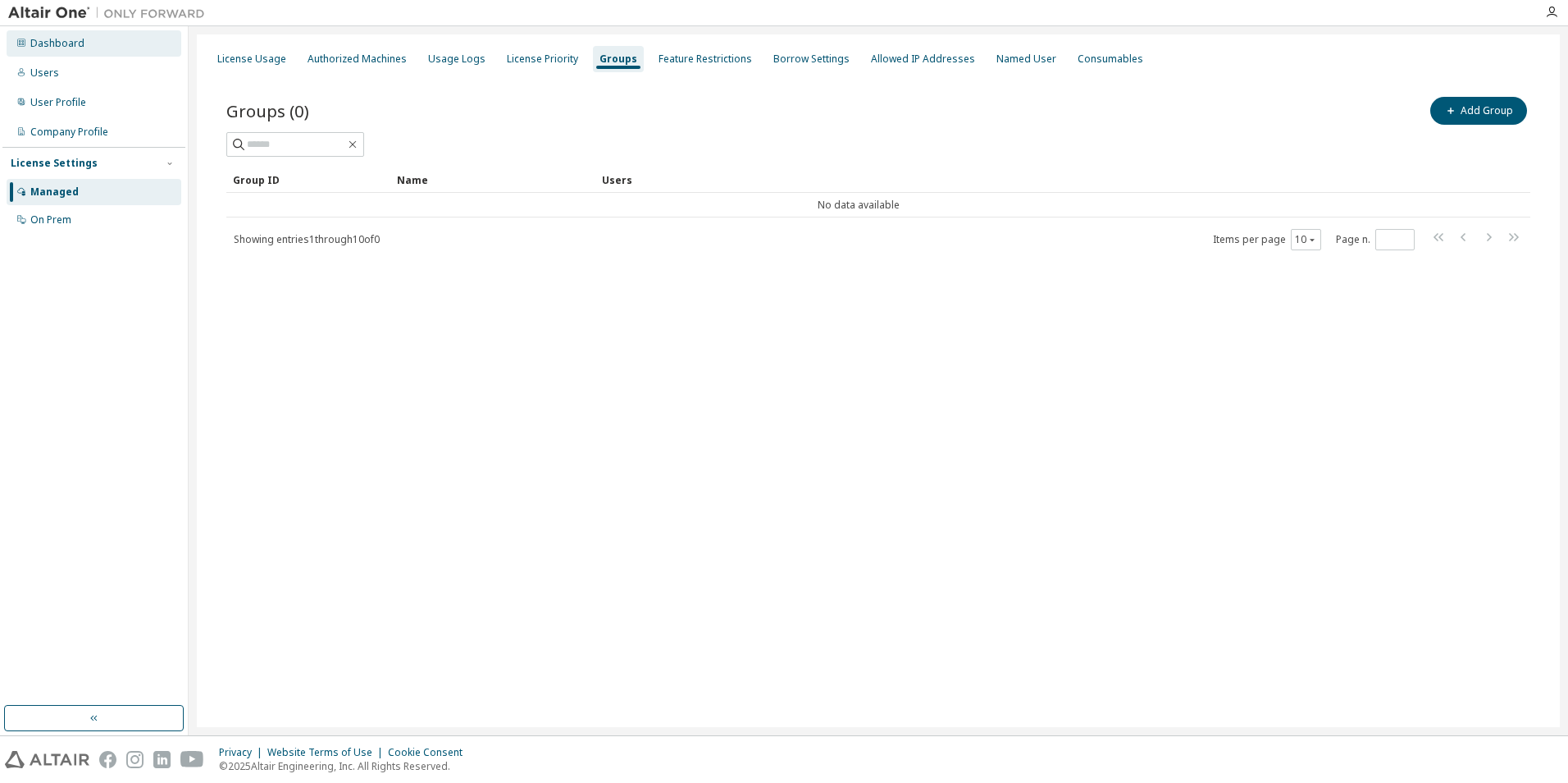
click at [80, 48] on div "Dashboard" at bounding box center [58, 43] width 54 height 13
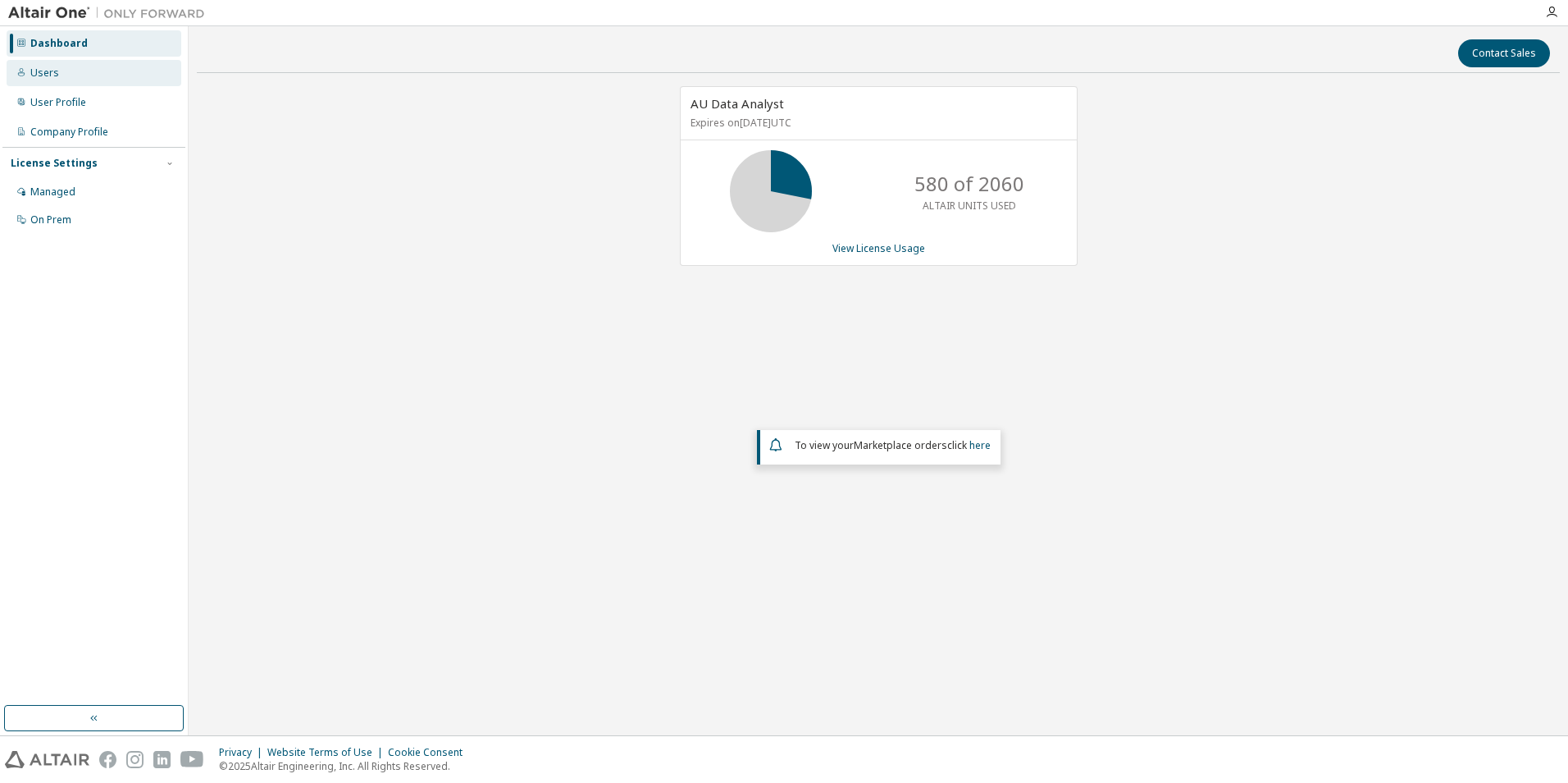
click at [77, 65] on div "Users" at bounding box center [94, 72] width 175 height 26
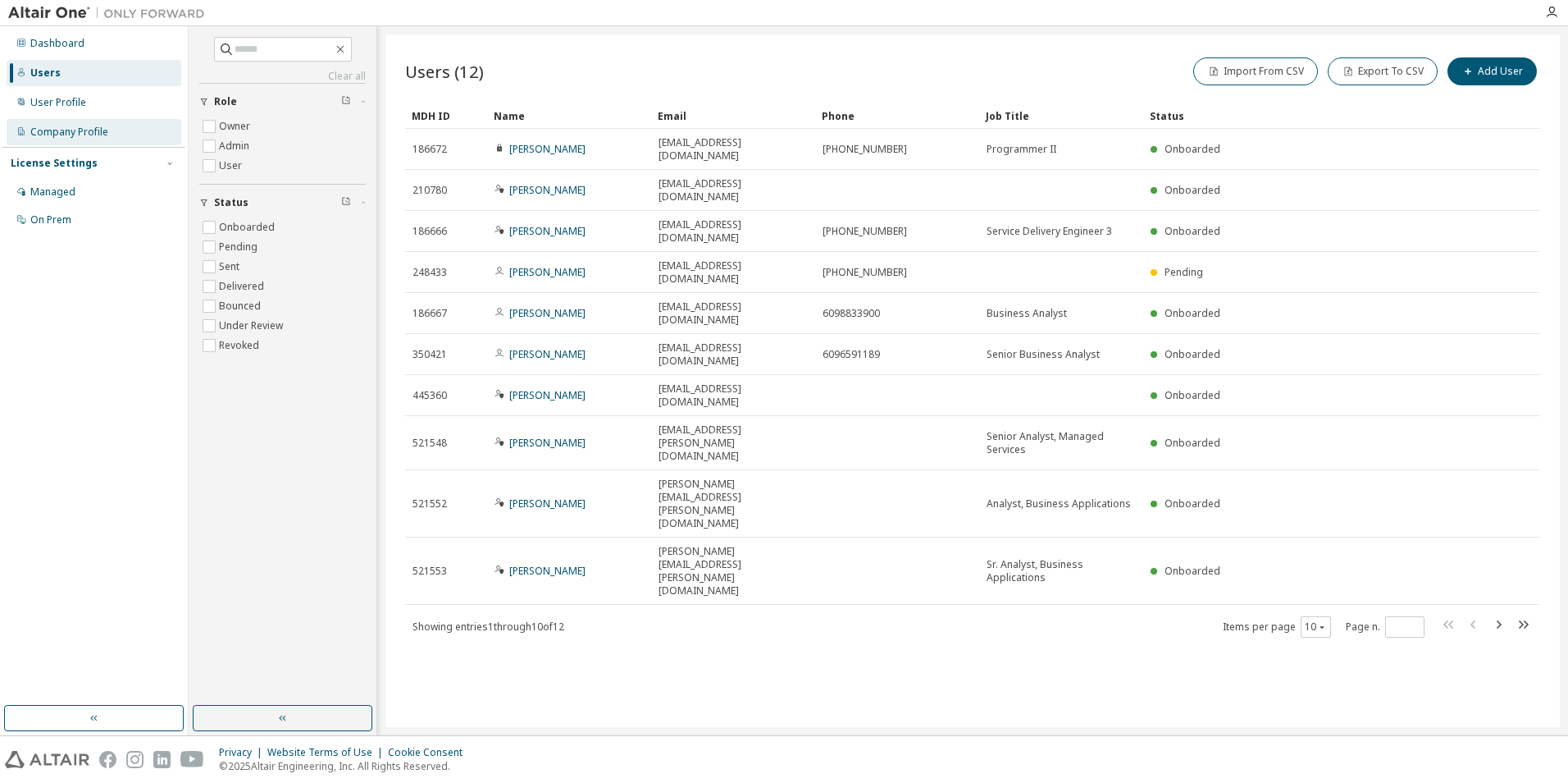
click at [69, 133] on div "Company Profile" at bounding box center [70, 132] width 78 height 13
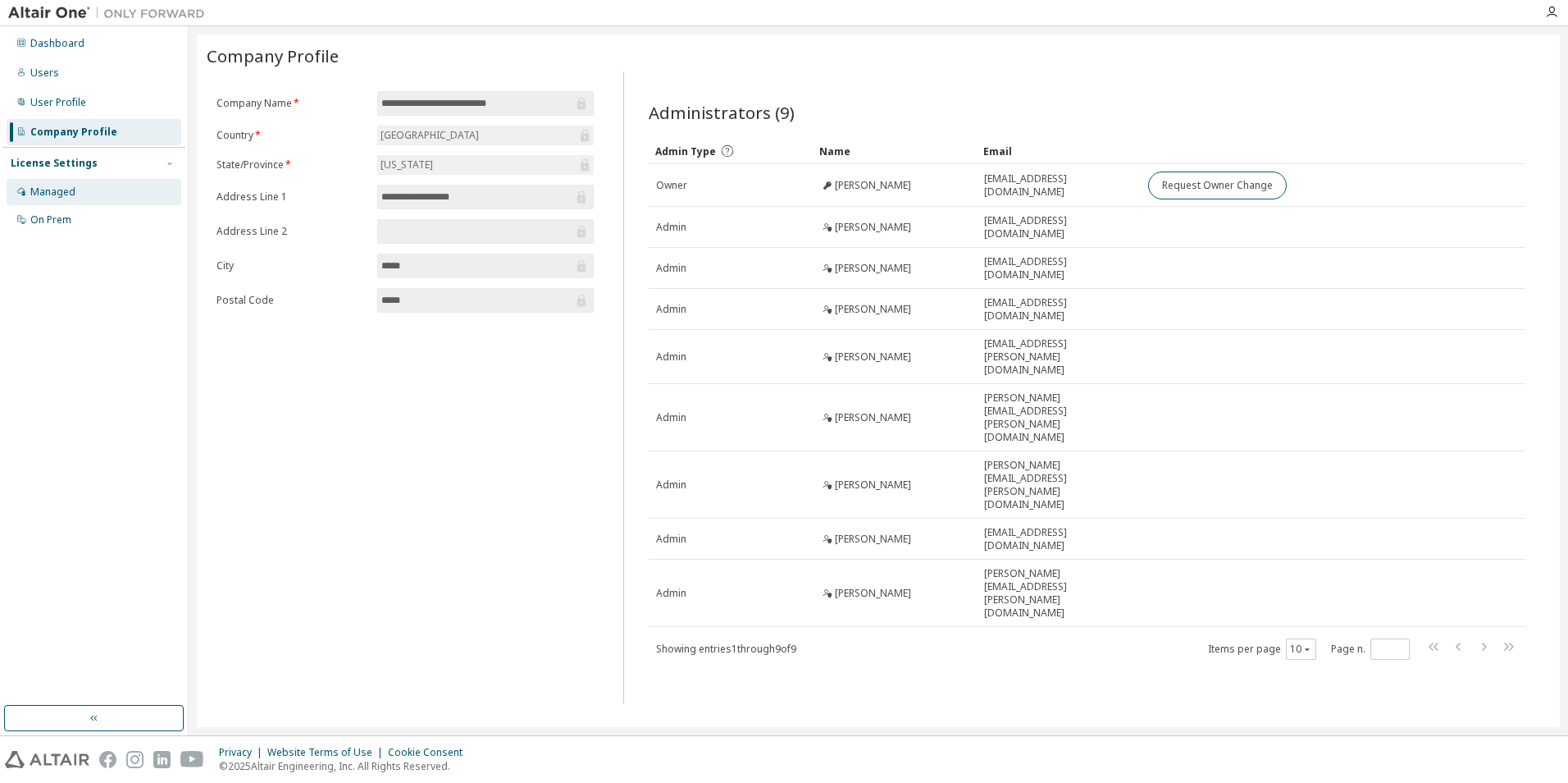
click at [60, 183] on div "Managed" at bounding box center [94, 191] width 175 height 26
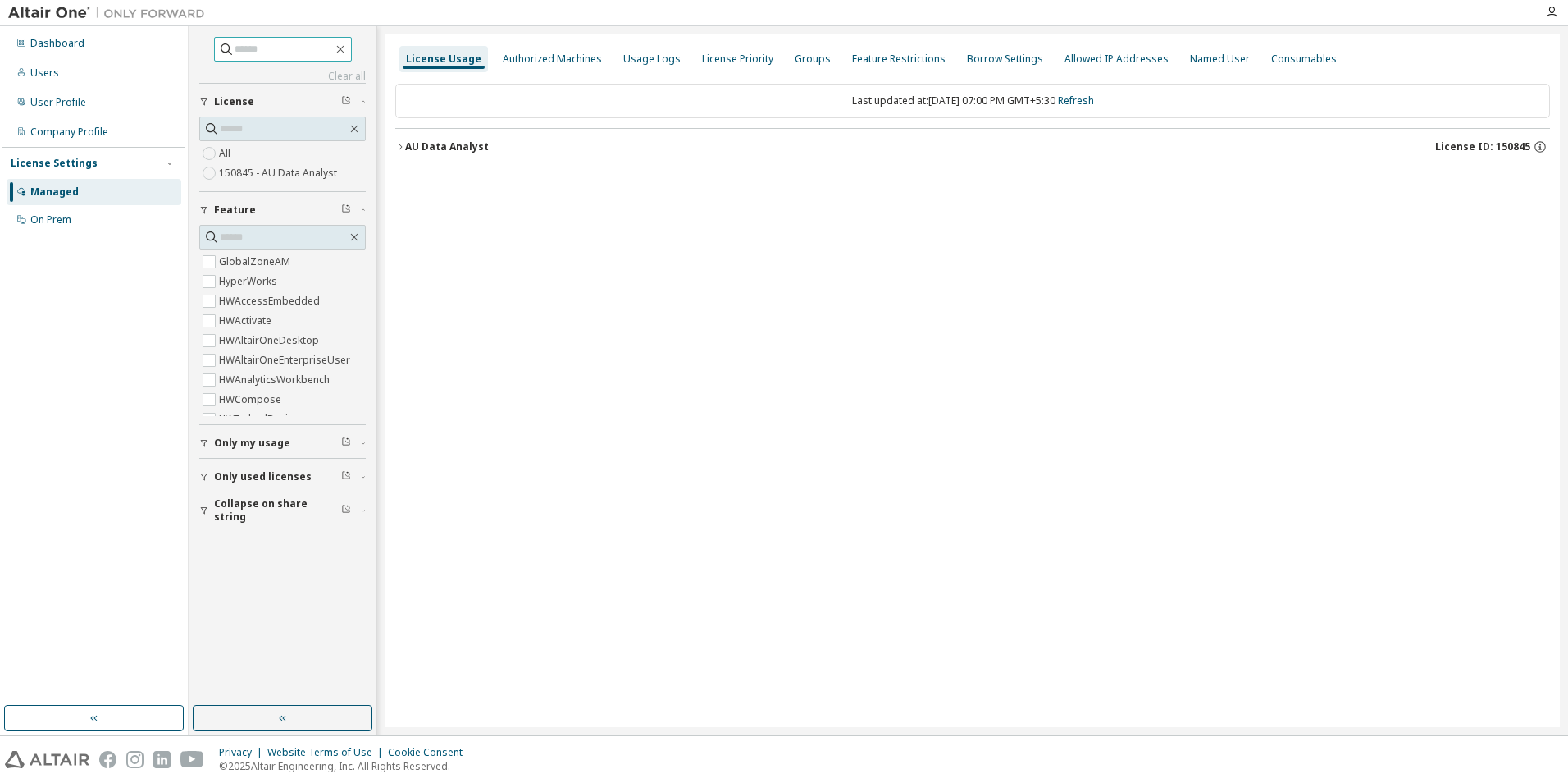
click at [255, 54] on input "text" at bounding box center [284, 48] width 99 height 16
type input "*"
click at [563, 51] on div "Authorized Machines" at bounding box center [552, 59] width 112 height 26
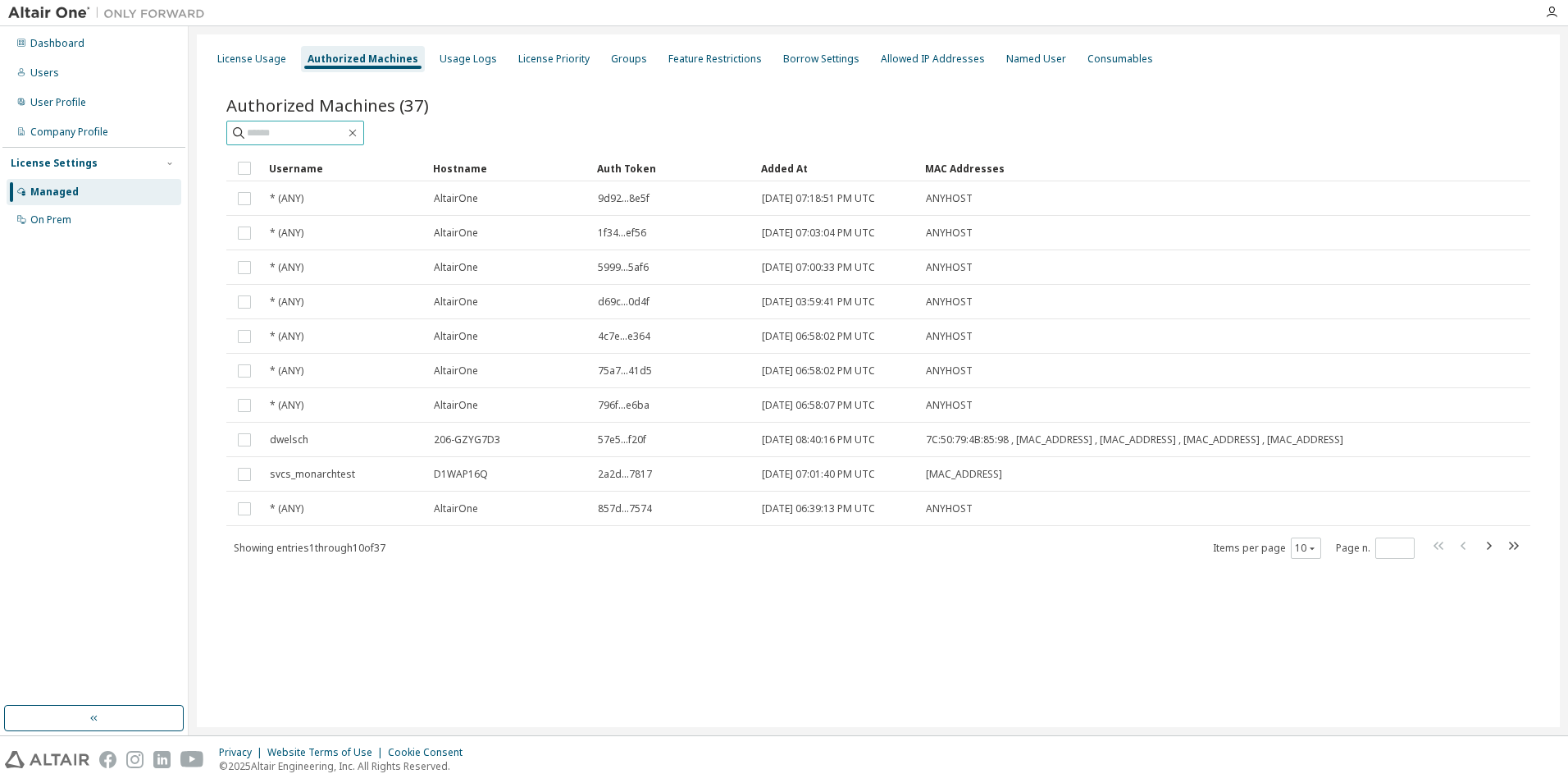
click at [310, 130] on input "text" at bounding box center [296, 133] width 99 height 16
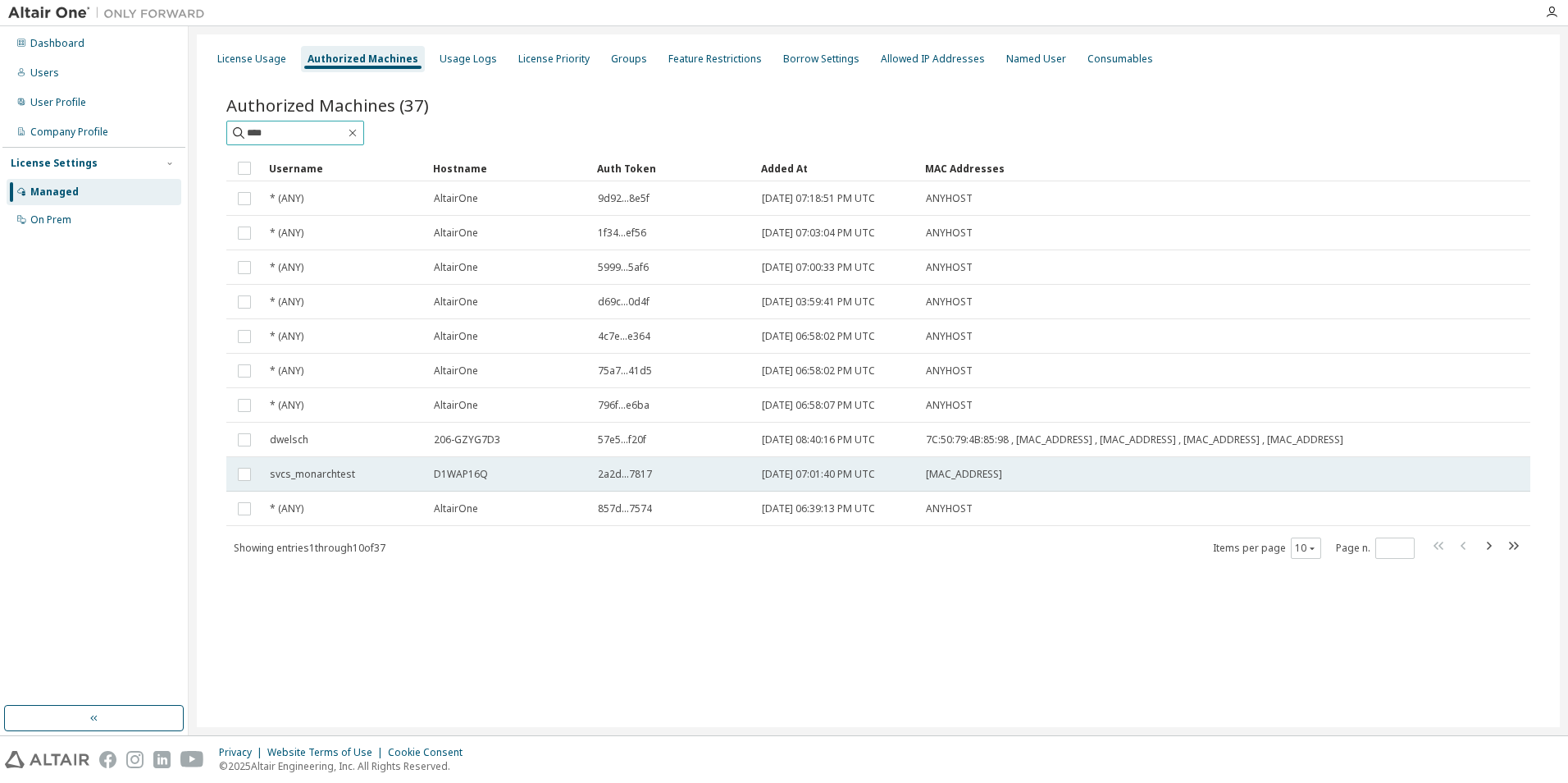
type input "****"
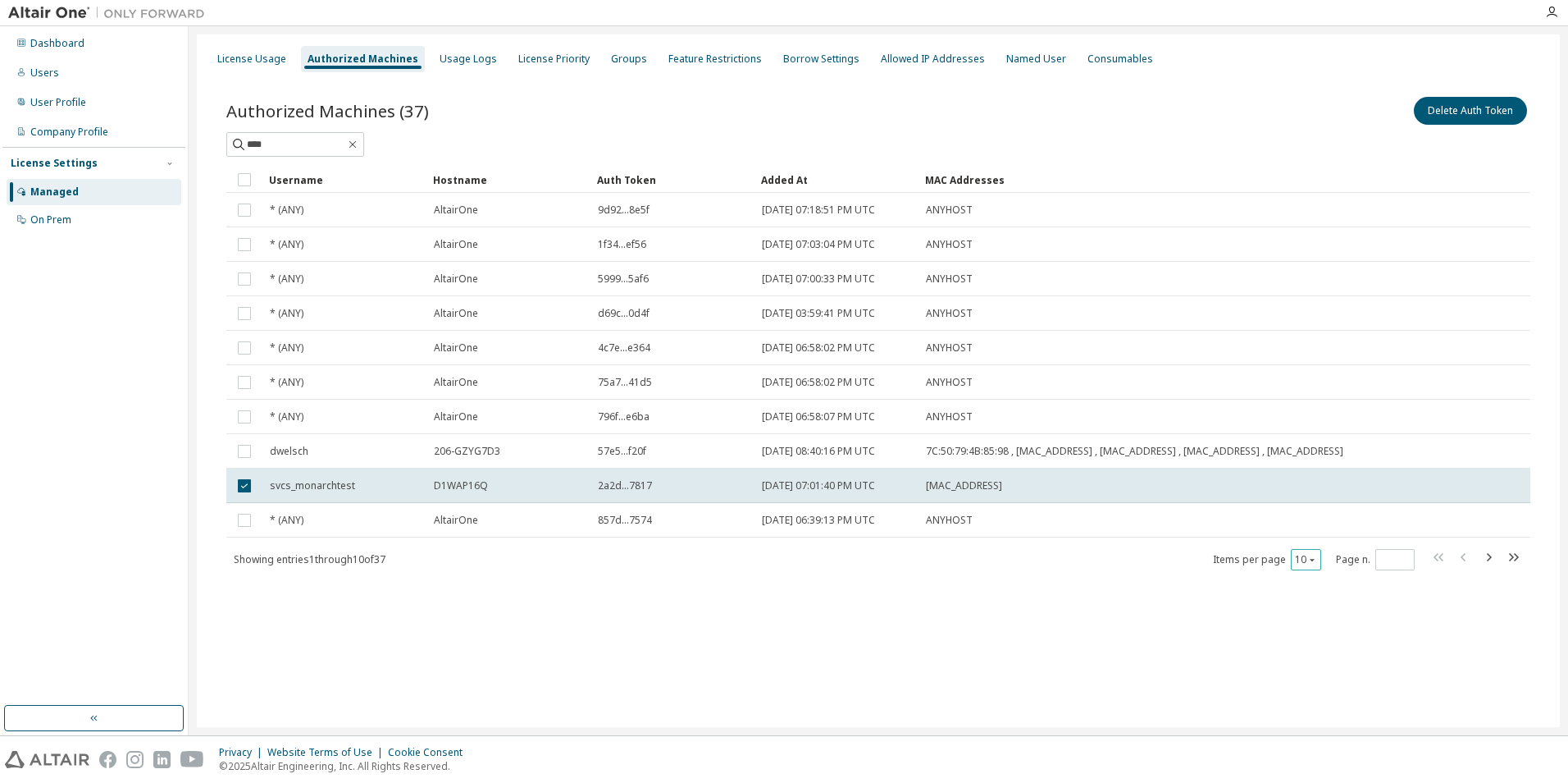
click at [1315, 565] on icon "button" at bounding box center [1312, 559] width 10 height 10
click at [1308, 647] on div "50" at bounding box center [1356, 647] width 131 height 20
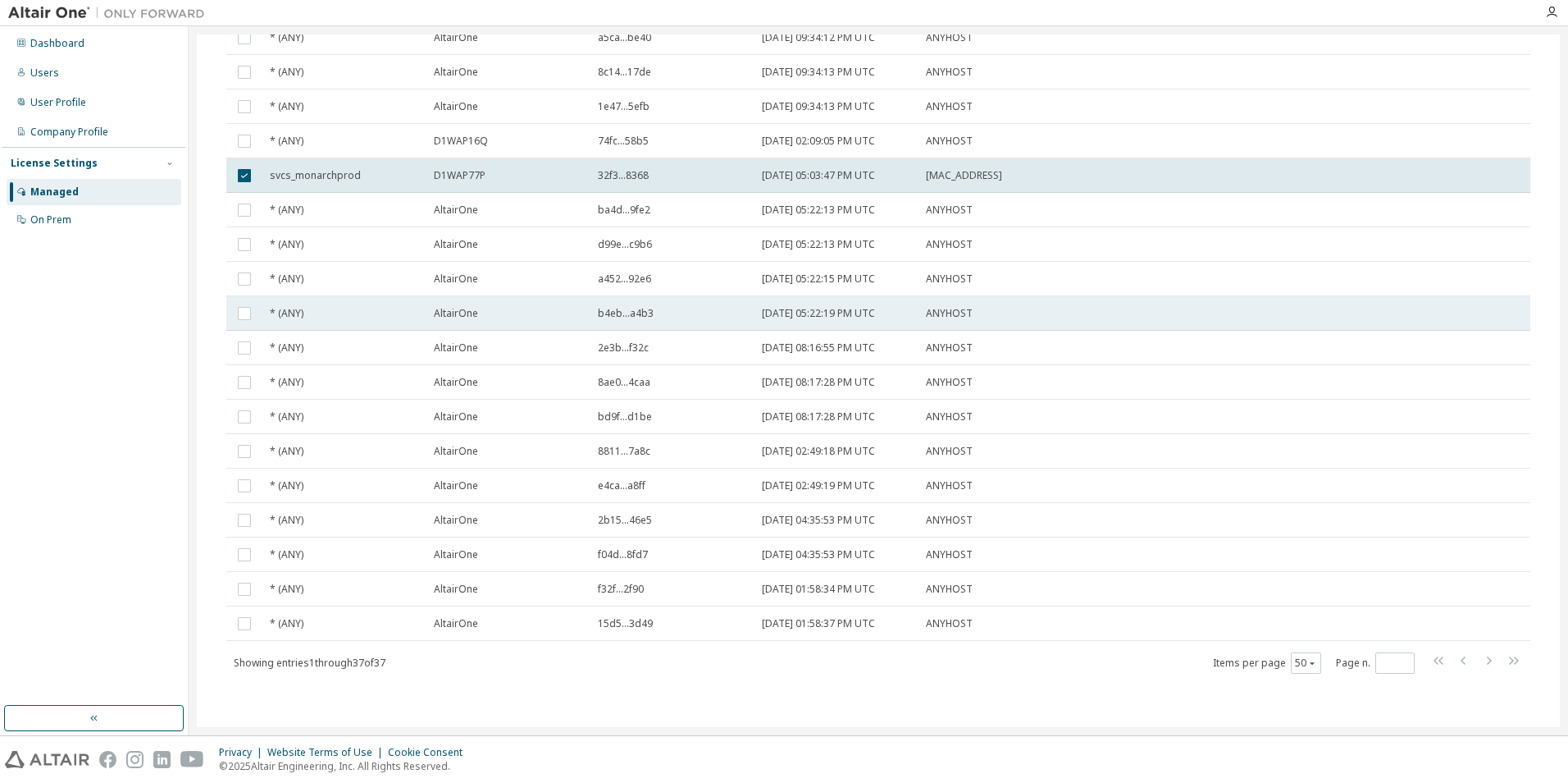
scroll to position [676, 0]
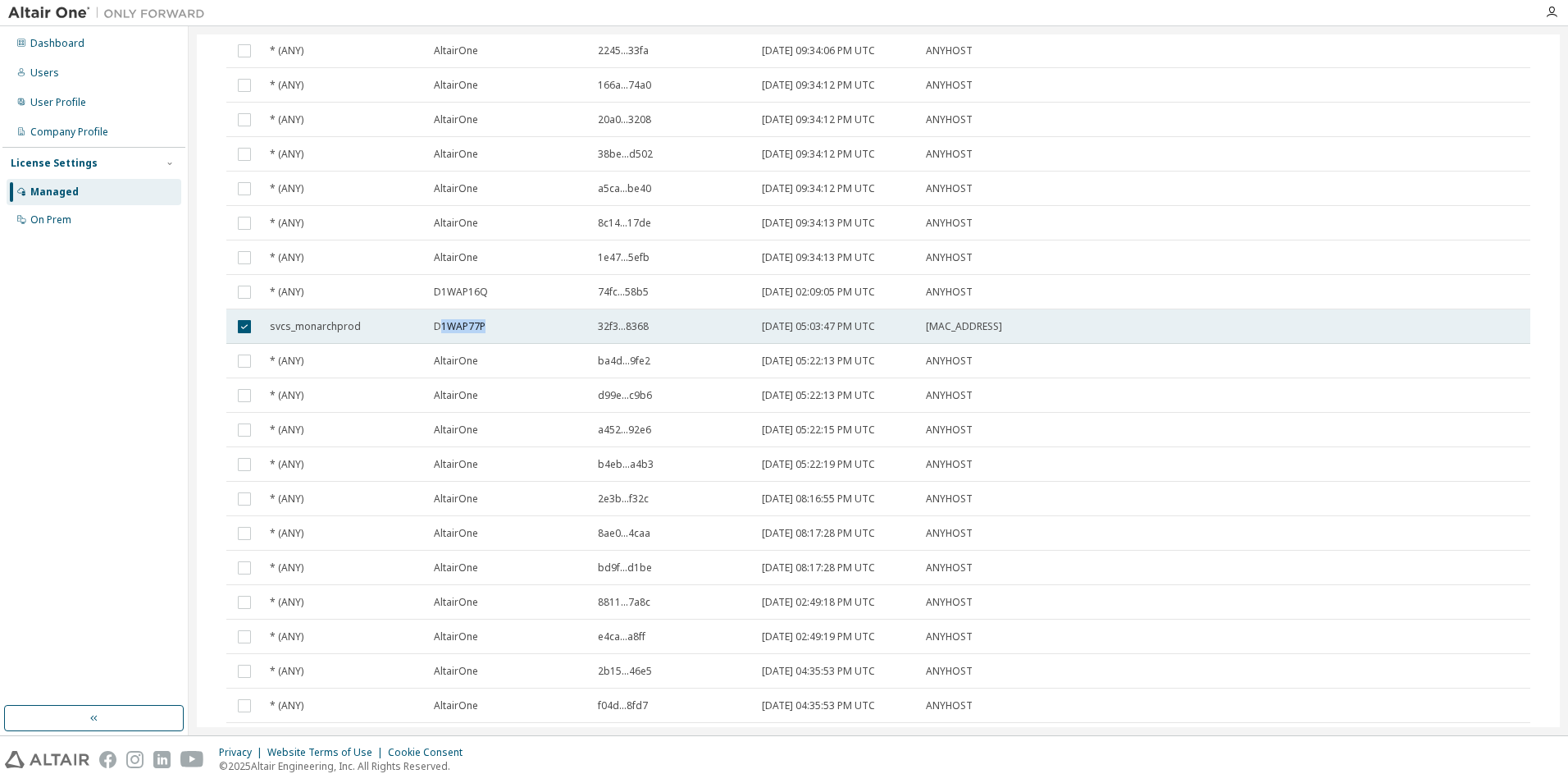
drag, startPoint x: 439, startPoint y: 338, endPoint x: 484, endPoint y: 340, distance: 45.0
click at [484, 333] on span "D1WAP77P" at bounding box center [460, 326] width 52 height 13
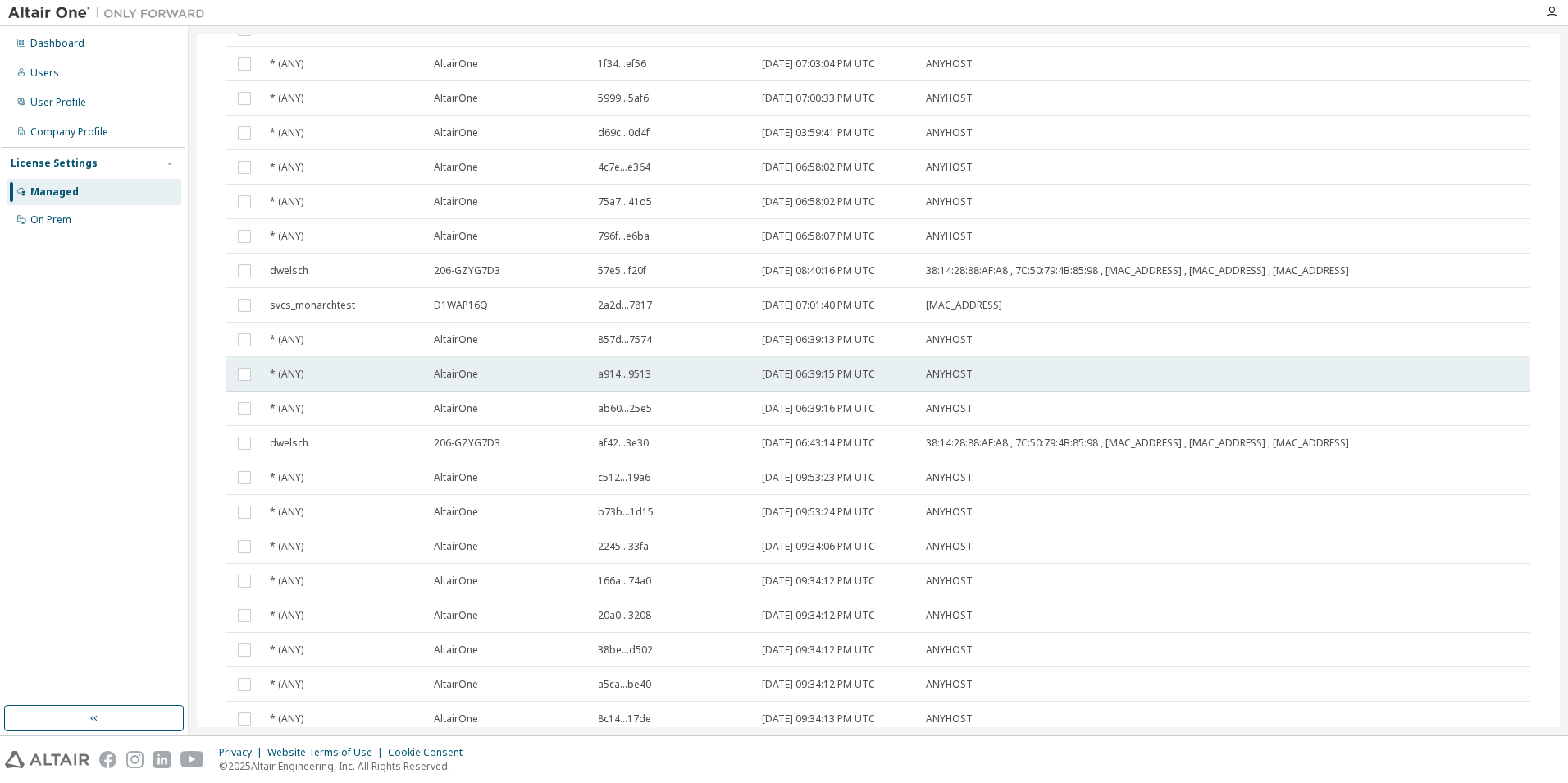
scroll to position [0, 0]
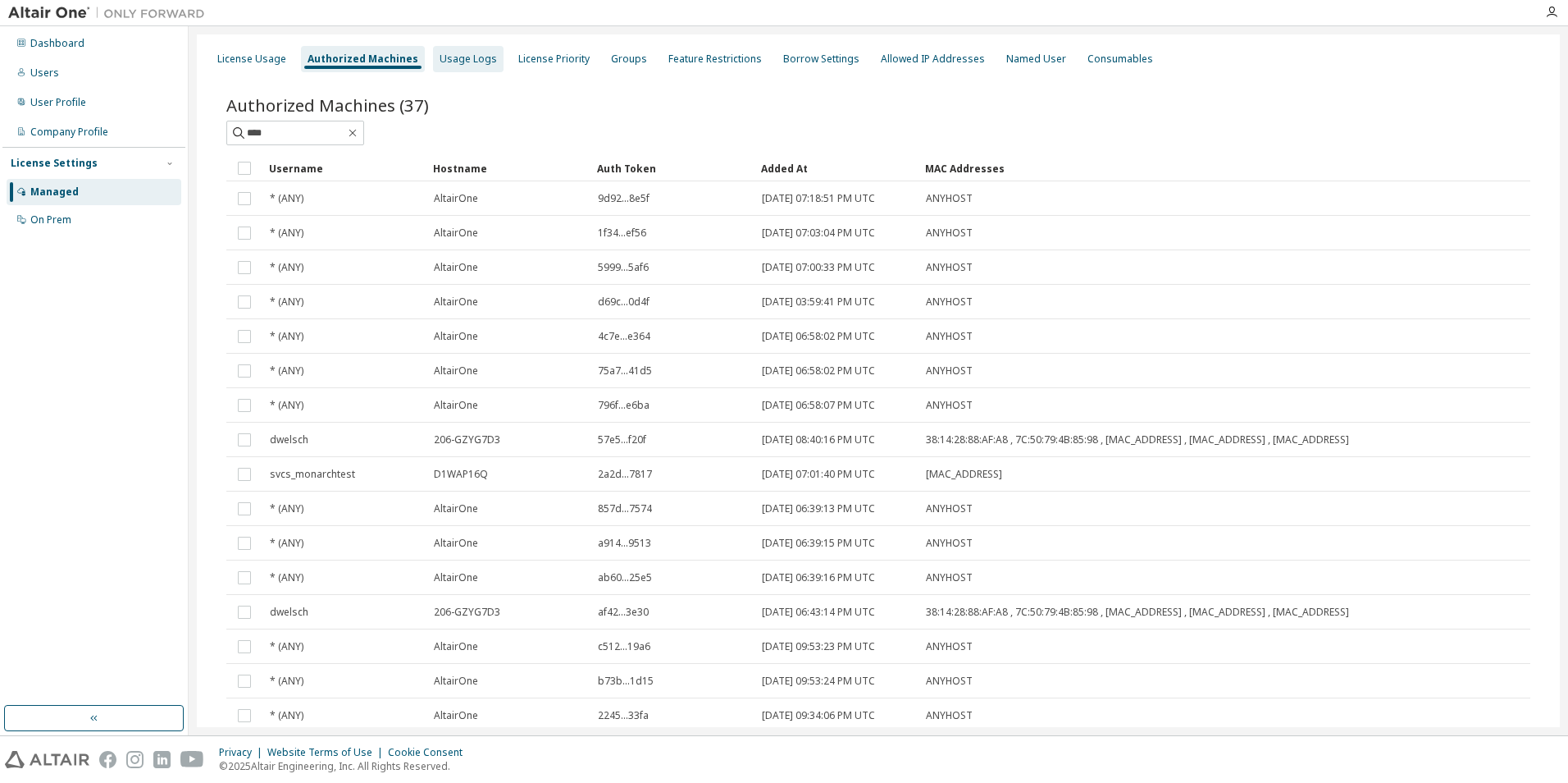
click at [450, 66] on div "Usage Logs" at bounding box center [468, 59] width 71 height 26
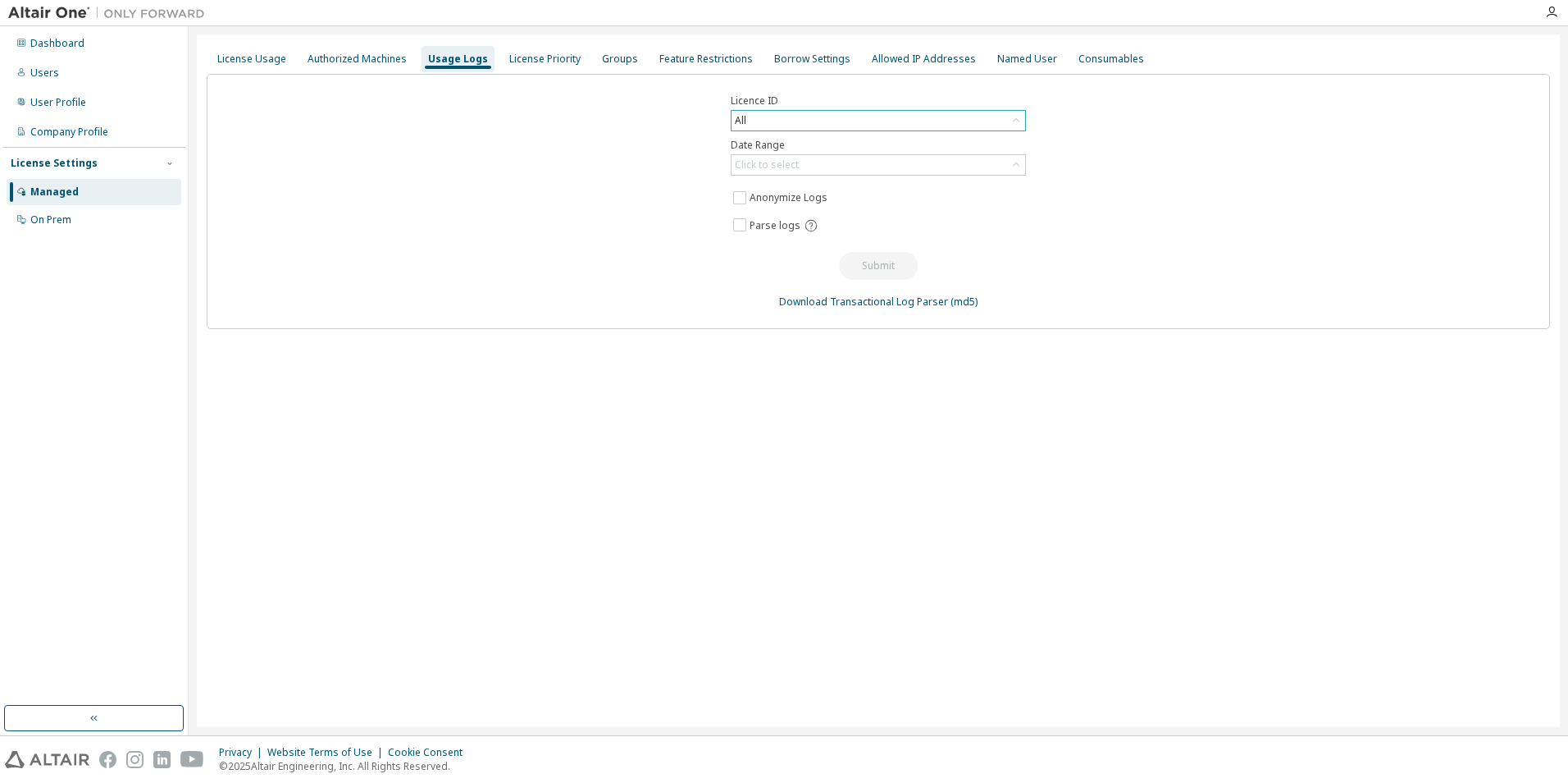
click at [795, 116] on div "All" at bounding box center [878, 120] width 293 height 20
click at [624, 63] on div "Groups" at bounding box center [620, 59] width 36 height 13
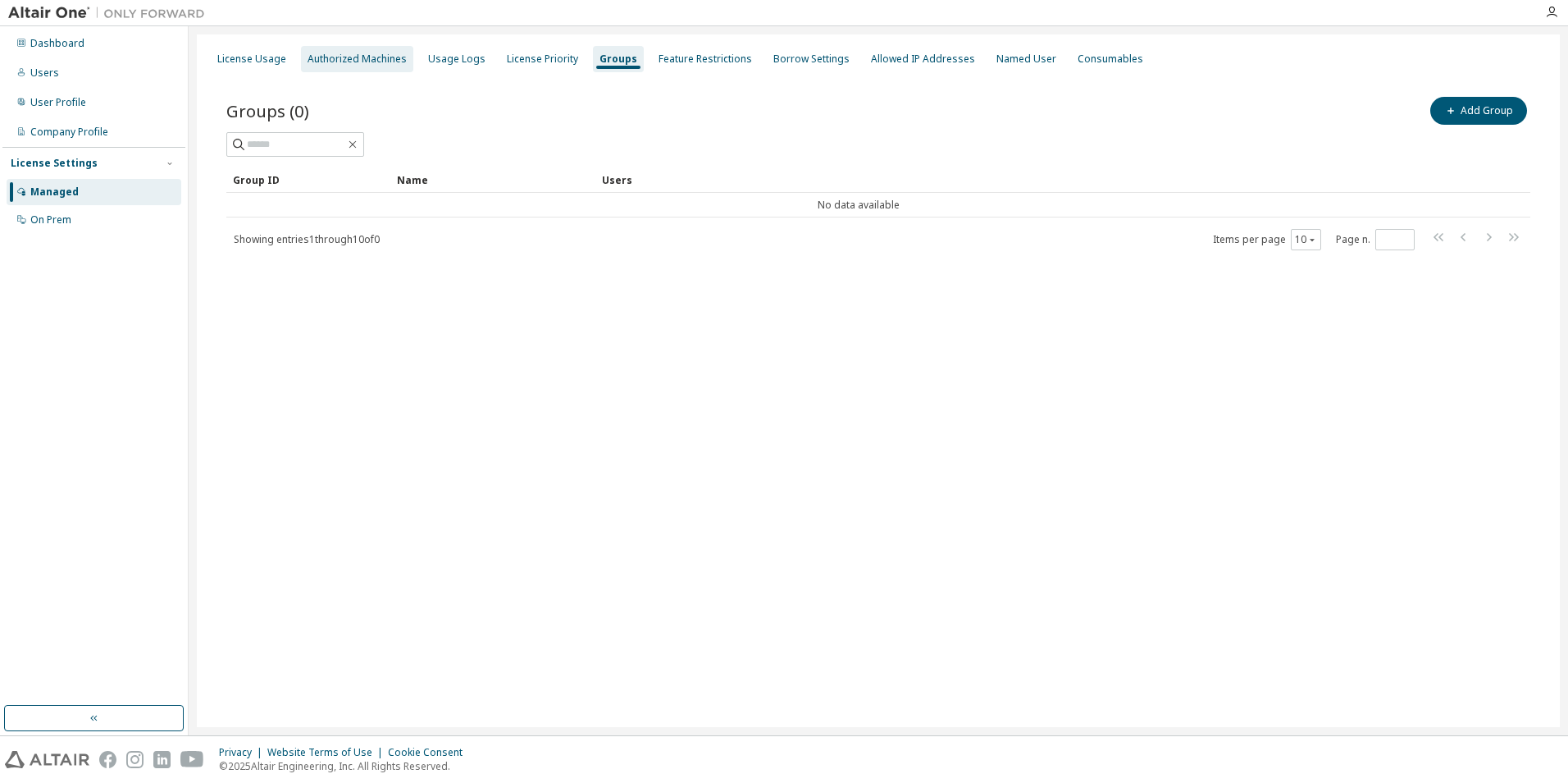
click at [402, 63] on div "Authorized Machines" at bounding box center [357, 59] width 99 height 13
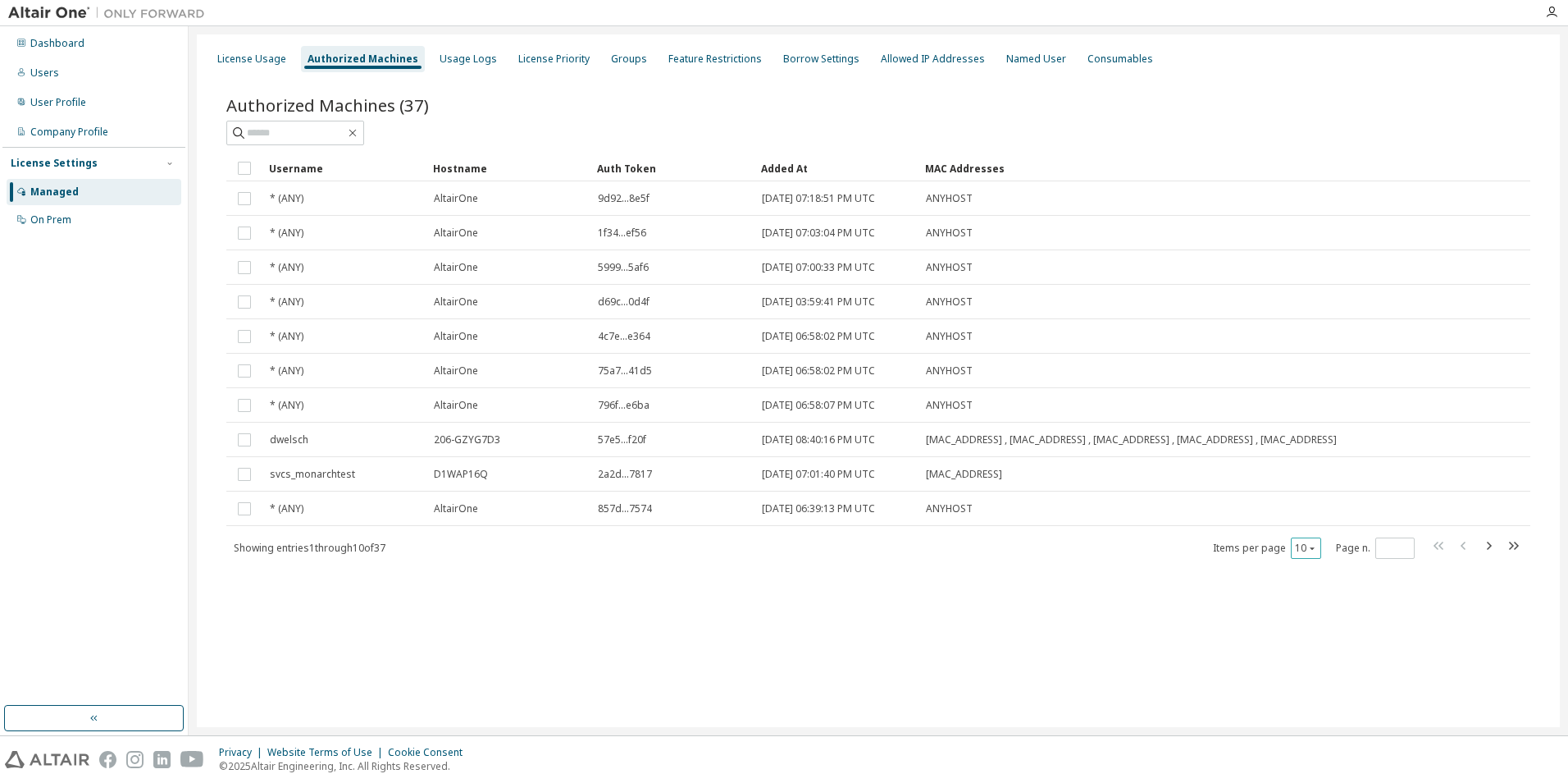
click at [1303, 553] on button "10" at bounding box center [1306, 548] width 22 height 13
click at [1301, 652] on div "100" at bounding box center [1356, 655] width 131 height 20
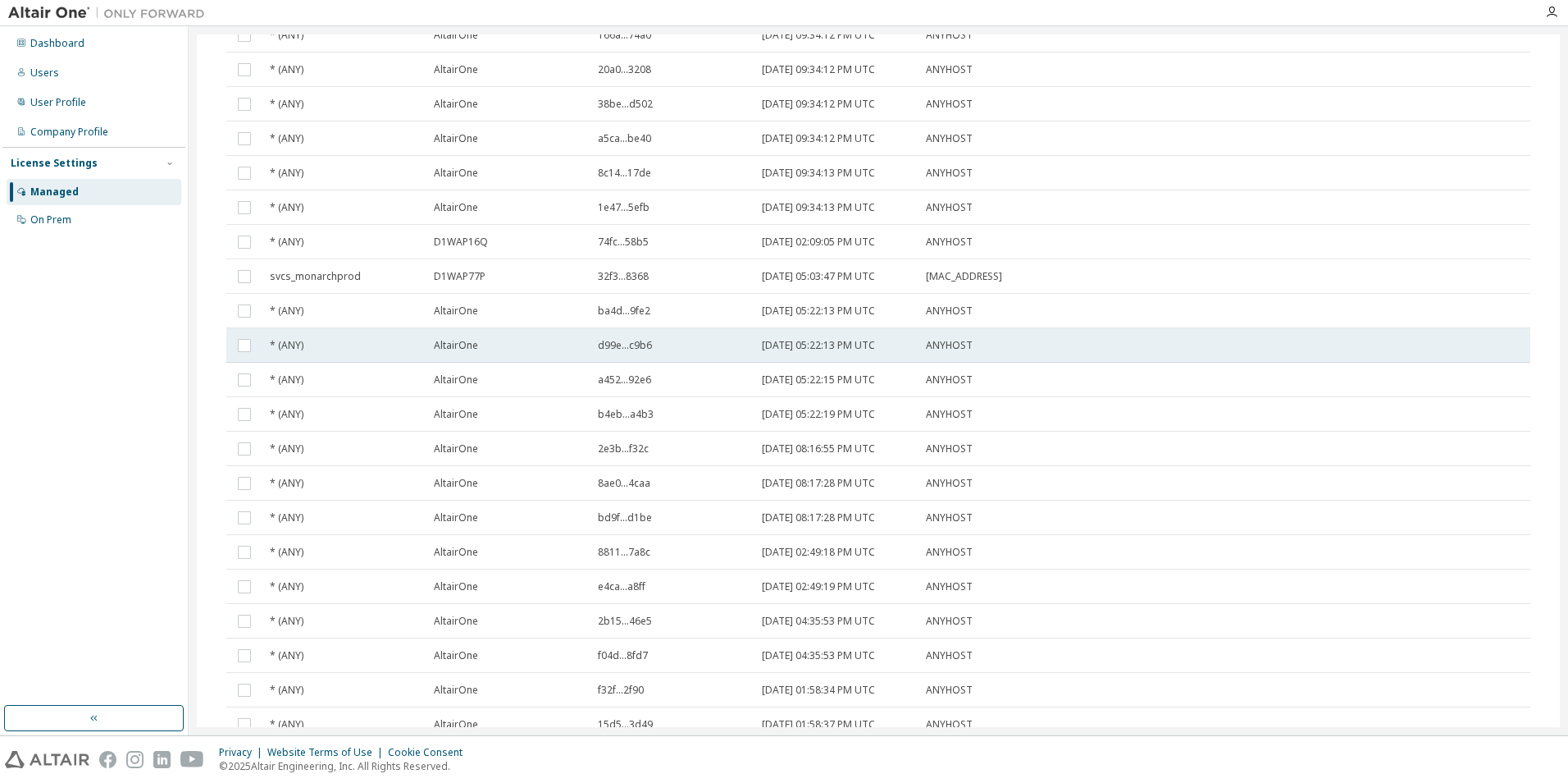
scroll to position [829, 0]
